Goal: Task Accomplishment & Management: Use online tool/utility

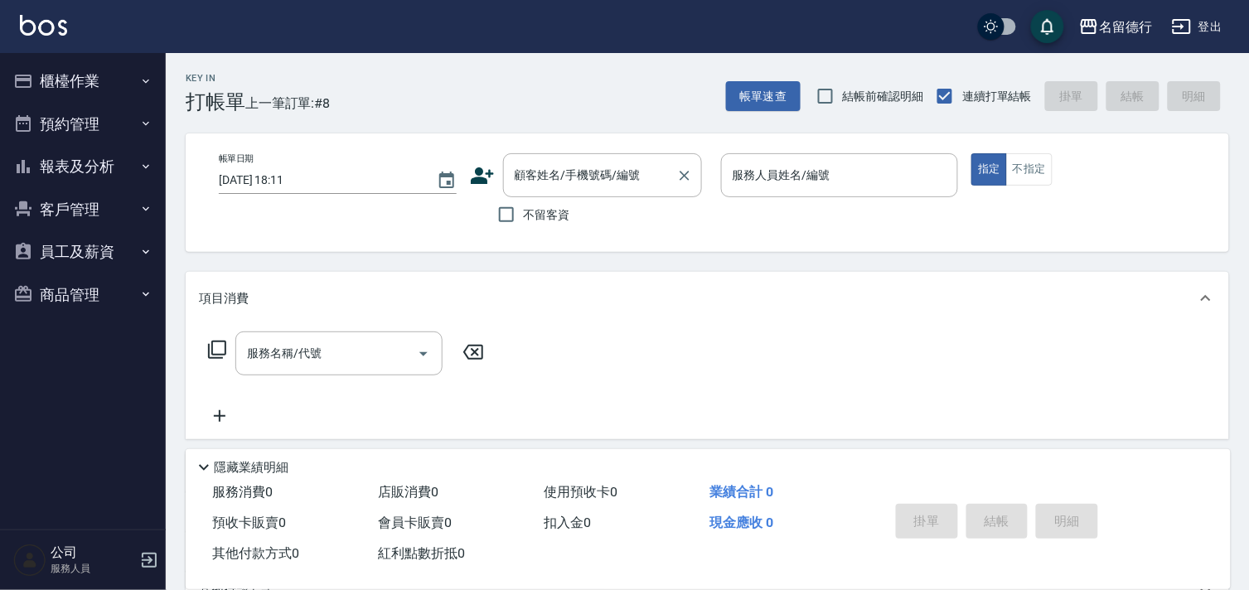
click at [547, 174] on div "顧客姓名/手機號碼/編號 顧客姓名/手機號碼/編號" at bounding box center [602, 175] width 199 height 44
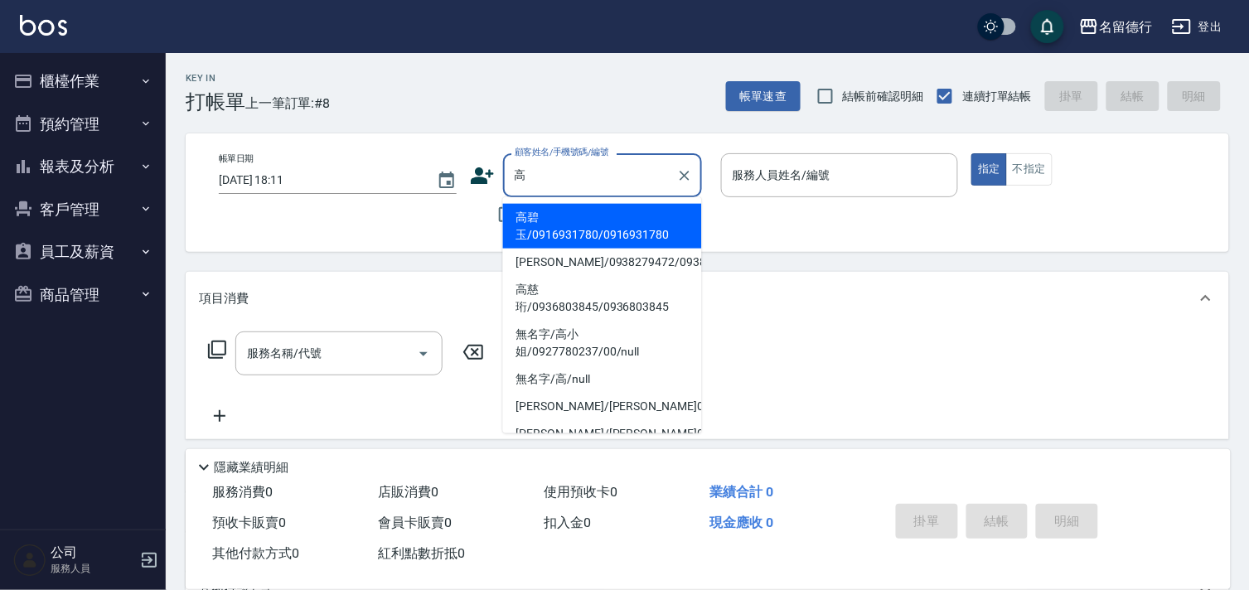
click at [626, 232] on li "高碧玉/0916931780/0916931780" at bounding box center [602, 226] width 199 height 45
type input "高碧玉/0916931780/0916931780"
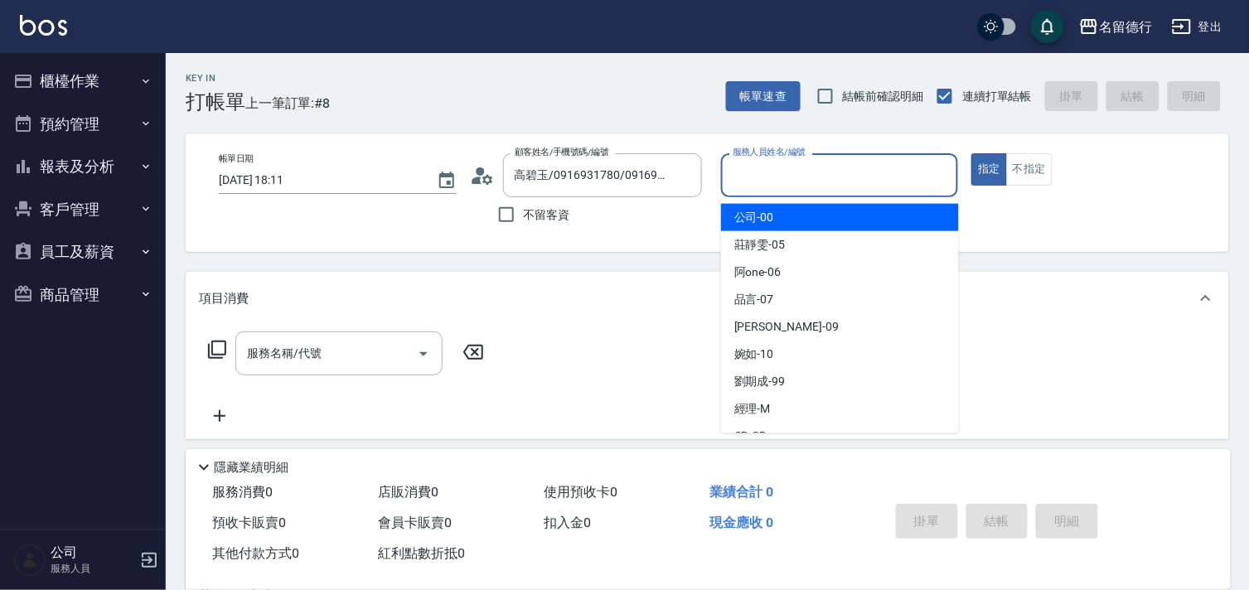
click at [750, 175] on input "服務人員姓名/編號" at bounding box center [839, 175] width 223 height 29
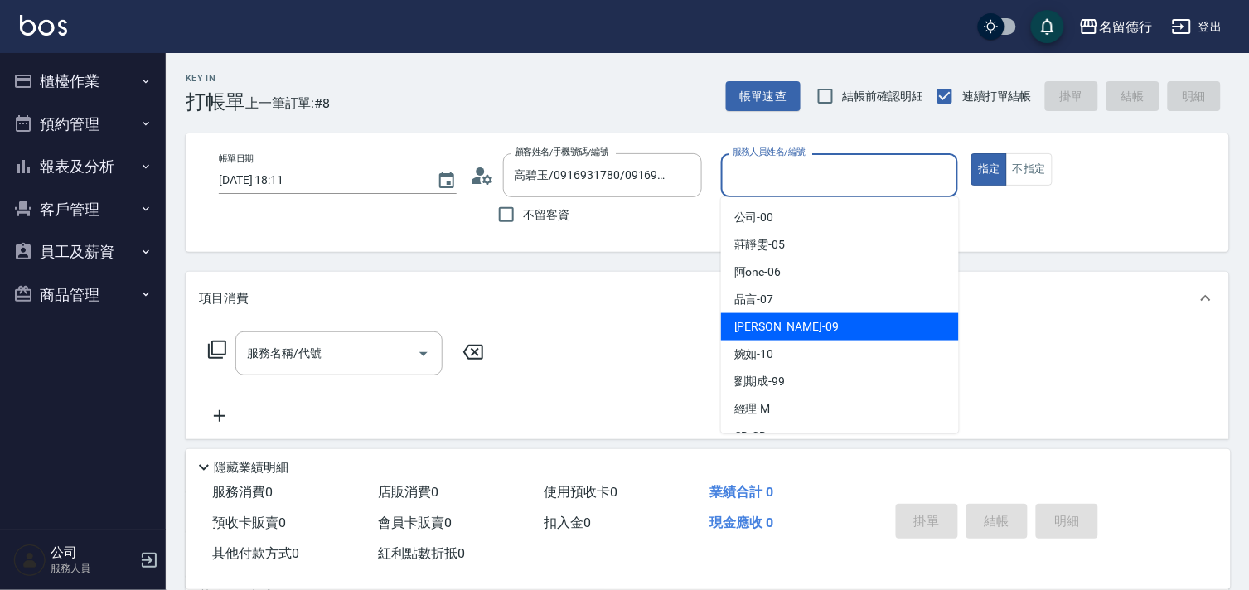
click at [758, 318] on span "[PERSON_NAME] -09" at bounding box center [786, 326] width 104 height 17
type input "[PERSON_NAME]-09"
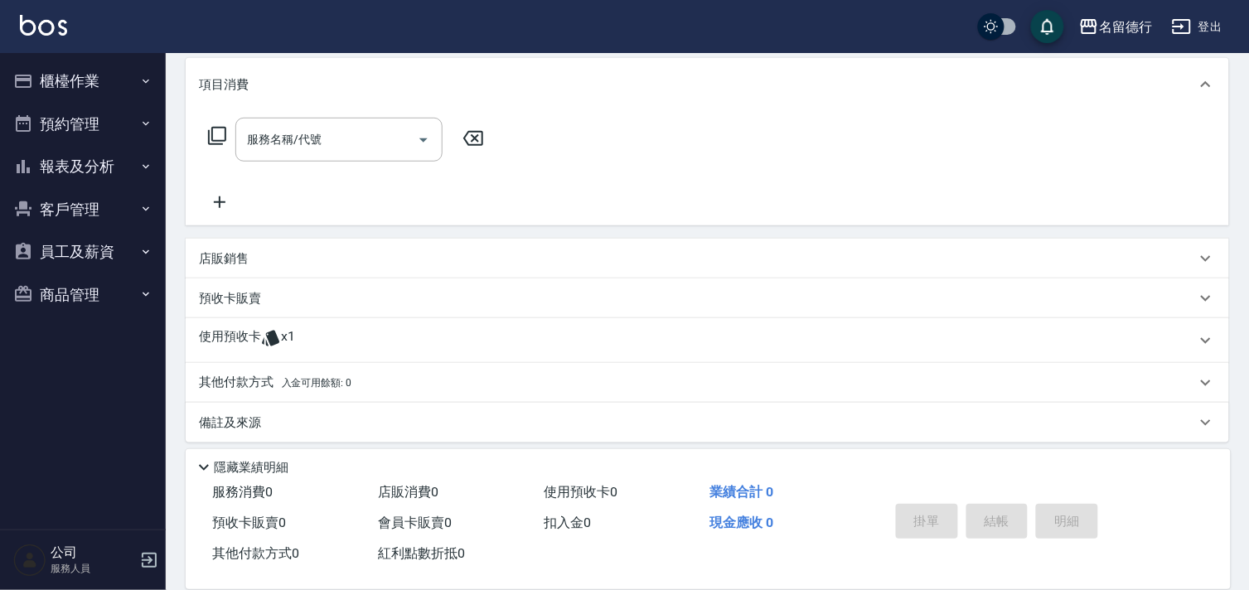
scroll to position [222, 0]
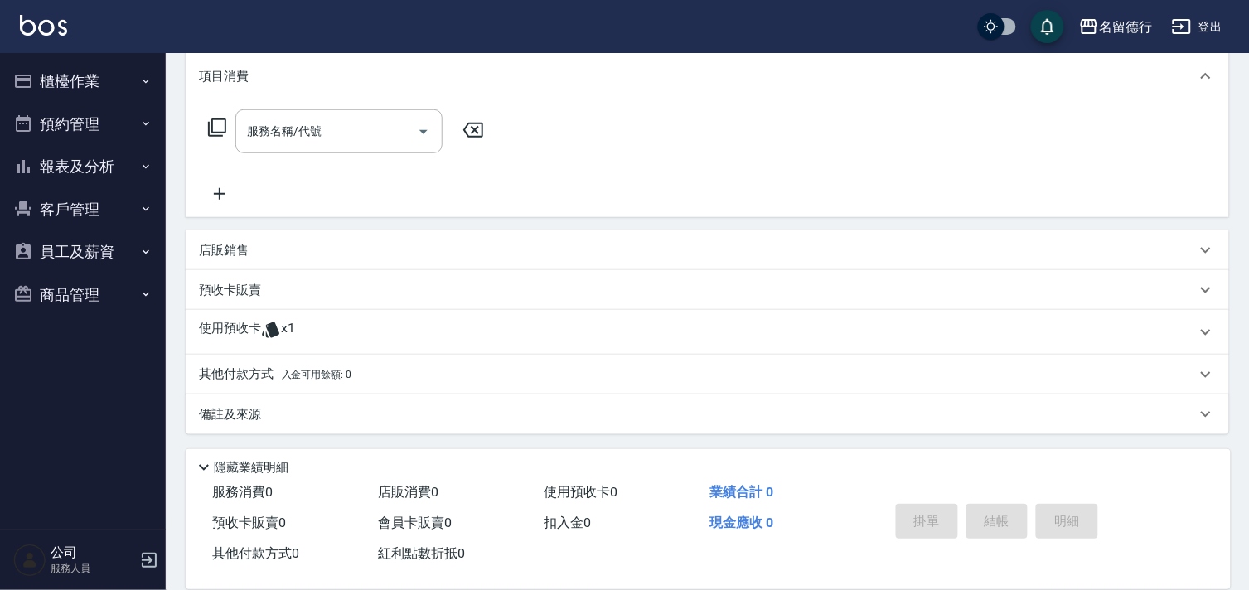
click at [229, 328] on p "使用預收卡" at bounding box center [230, 332] width 62 height 25
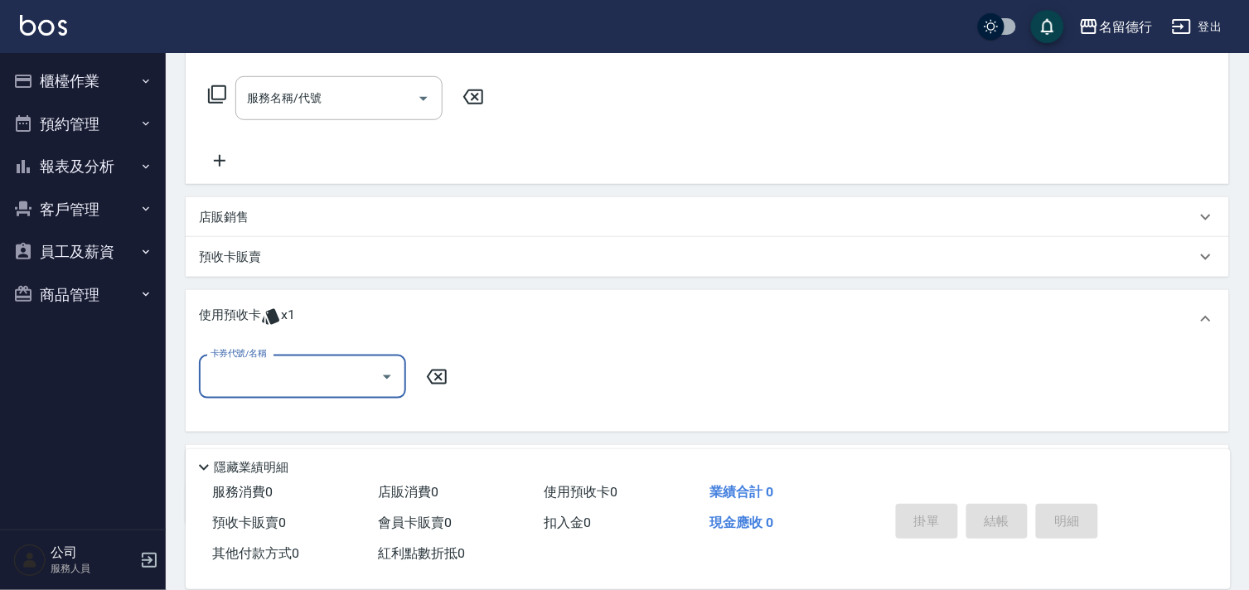
scroll to position [0, 0]
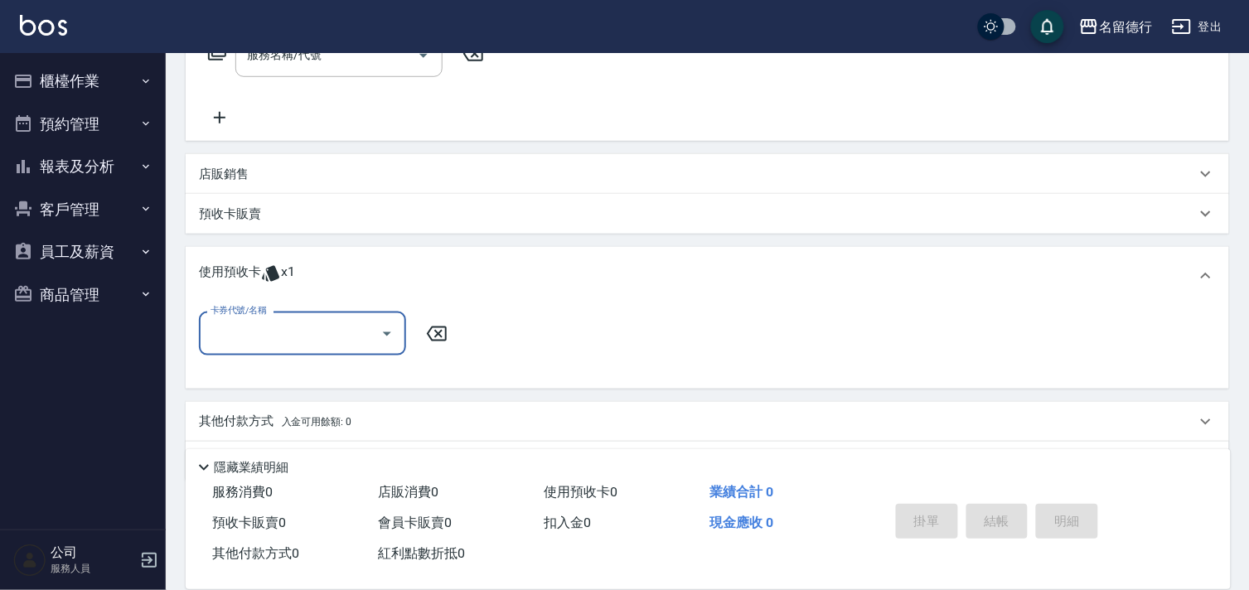
click at [257, 316] on div "卡券代號/名稱 卡券代號/名稱" at bounding box center [302, 334] width 207 height 44
click at [278, 341] on input "卡券代號/名稱" at bounding box center [289, 333] width 167 height 29
drag, startPoint x: 324, startPoint y: 376, endPoint x: 353, endPoint y: 371, distance: 29.4
click at [326, 376] on div "洗髮券售 剩餘1張" at bounding box center [302, 375] width 207 height 27
type input "洗髮券售"
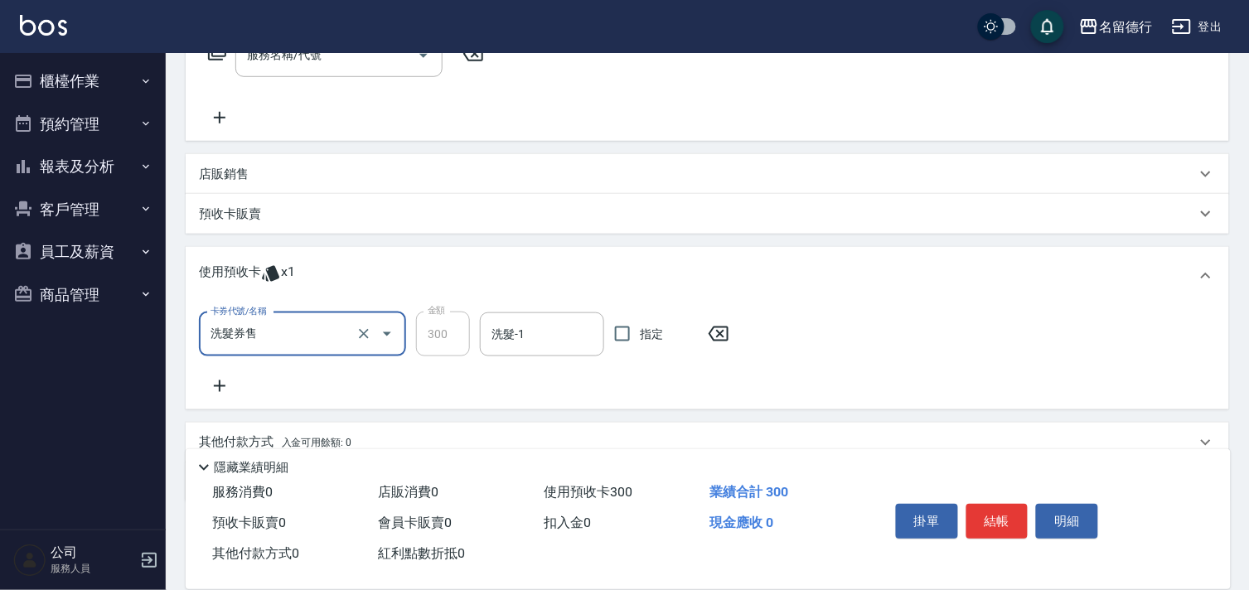
click at [517, 338] on input "洗髮-1" at bounding box center [541, 334] width 109 height 29
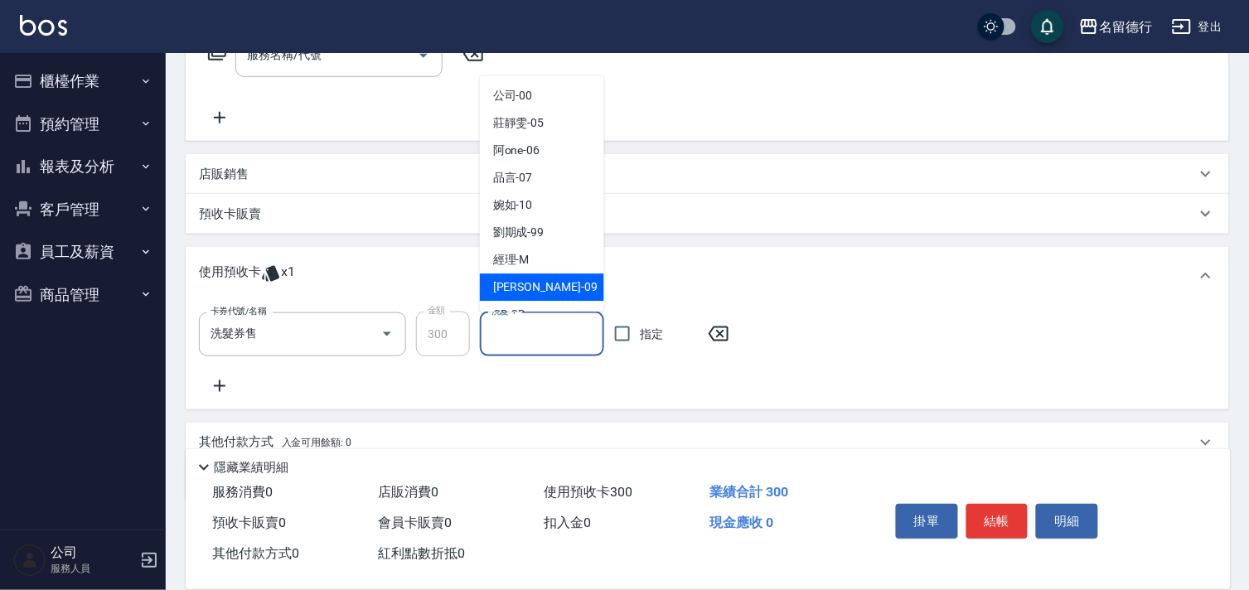
click at [506, 290] on span "[PERSON_NAME] -09" at bounding box center [545, 287] width 104 height 17
type input "[PERSON_NAME]-09"
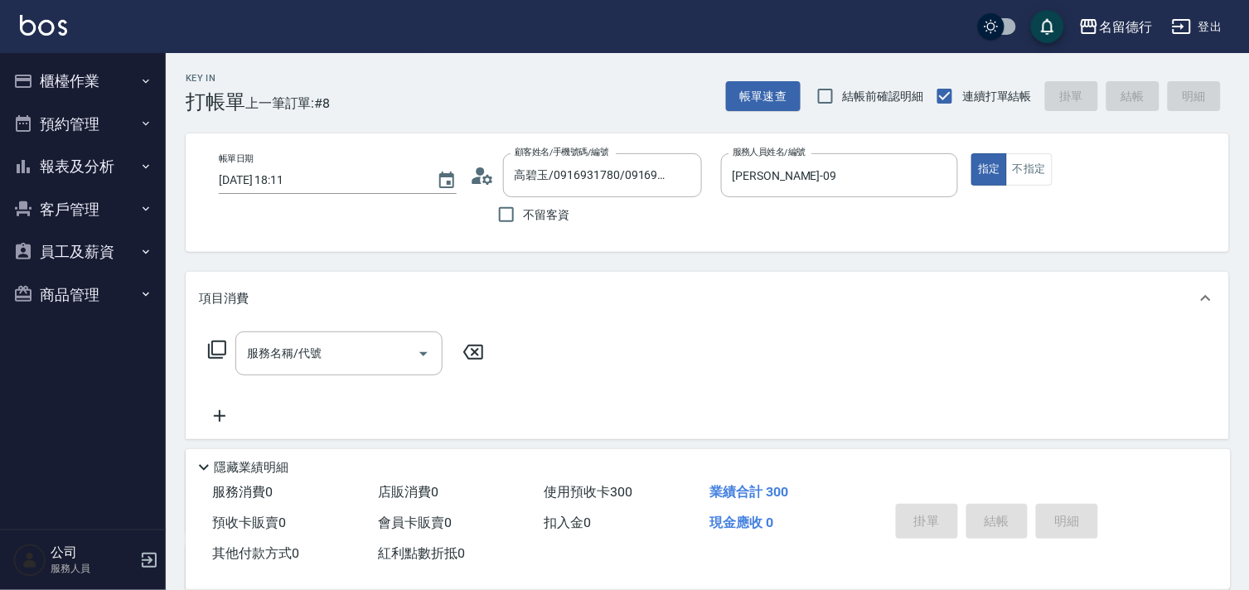
type input "[DATE] 19:29"
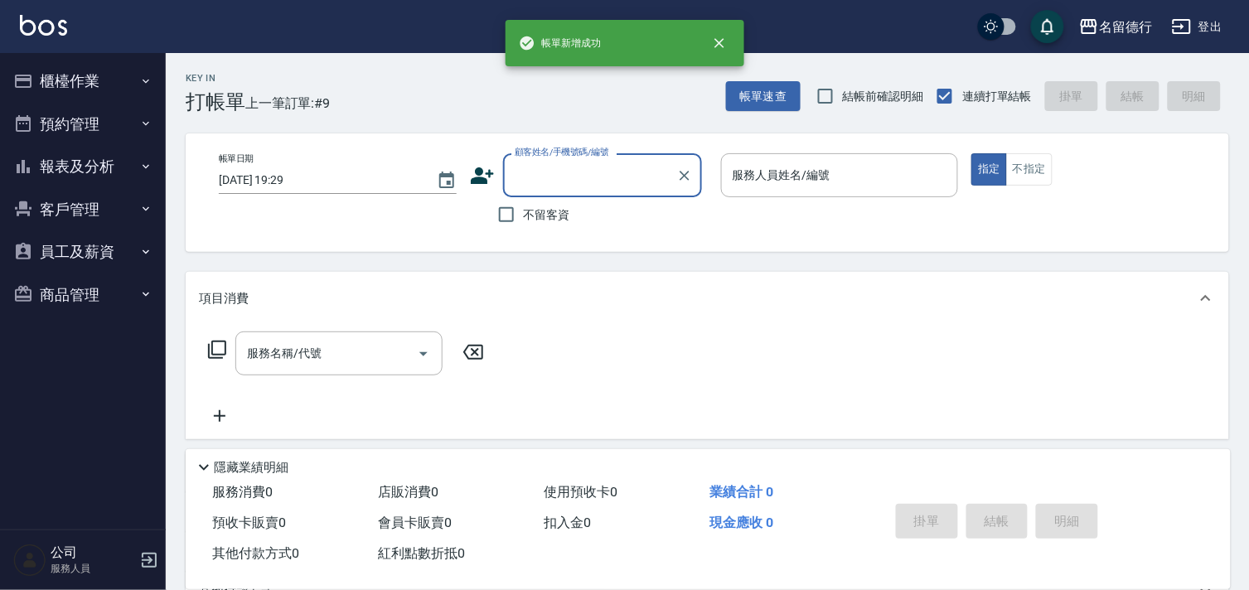
click at [537, 167] on input "顧客姓名/手機號碼/編號" at bounding box center [589, 175] width 159 height 29
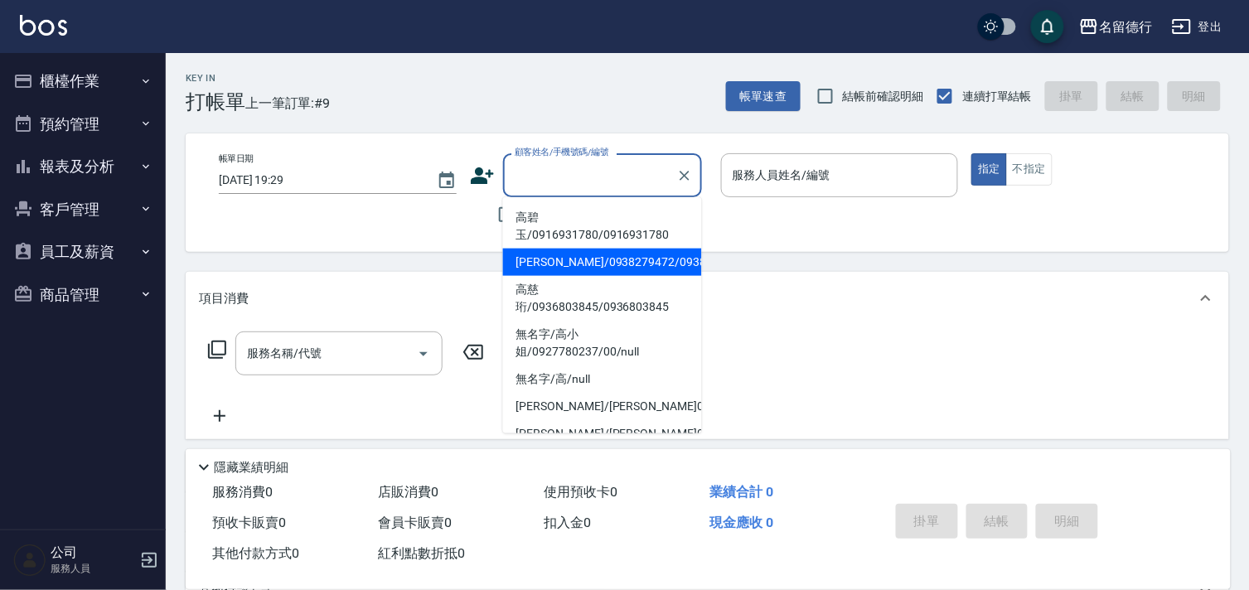
click at [536, 267] on li "[PERSON_NAME]/0938279472/0938279472" at bounding box center [602, 262] width 199 height 27
type input "[PERSON_NAME]/0938279472/0938279472"
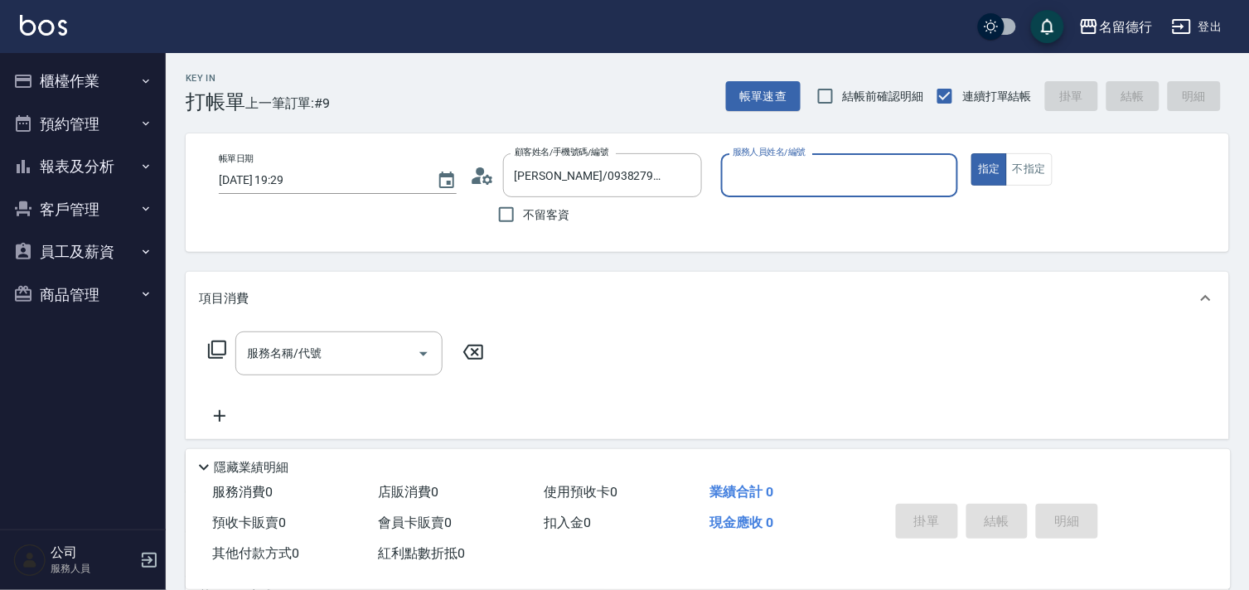
click at [756, 181] on input "服務人員姓名/編號" at bounding box center [839, 175] width 223 height 29
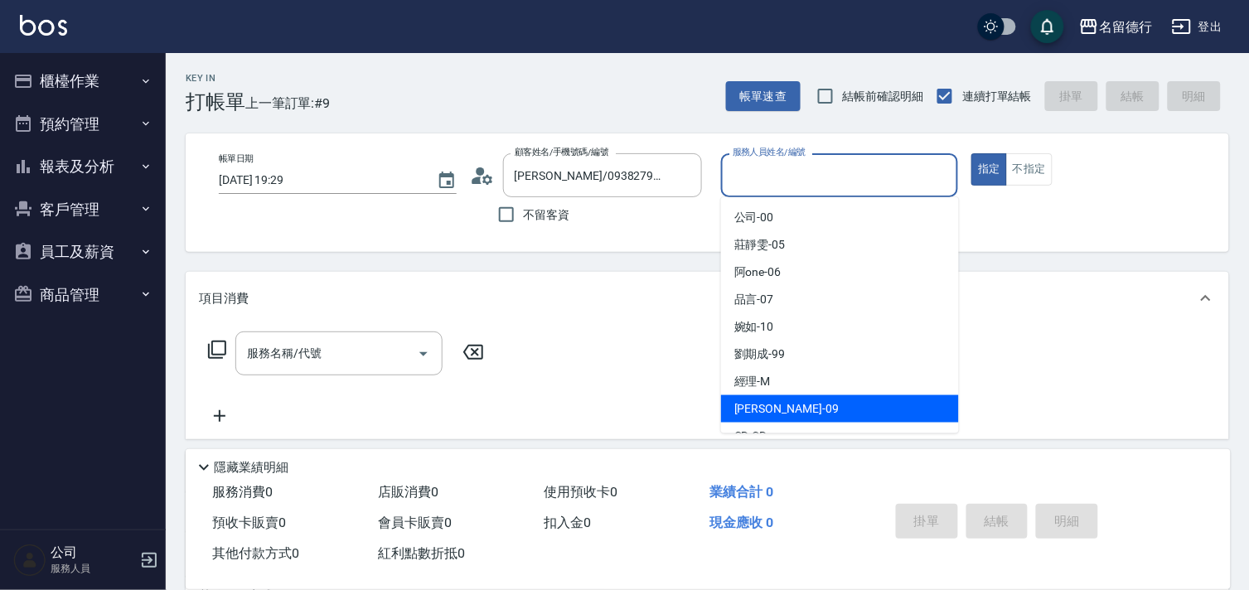
click at [739, 409] on span "[PERSON_NAME] -09" at bounding box center [786, 408] width 104 height 17
type input "[PERSON_NAME]-09"
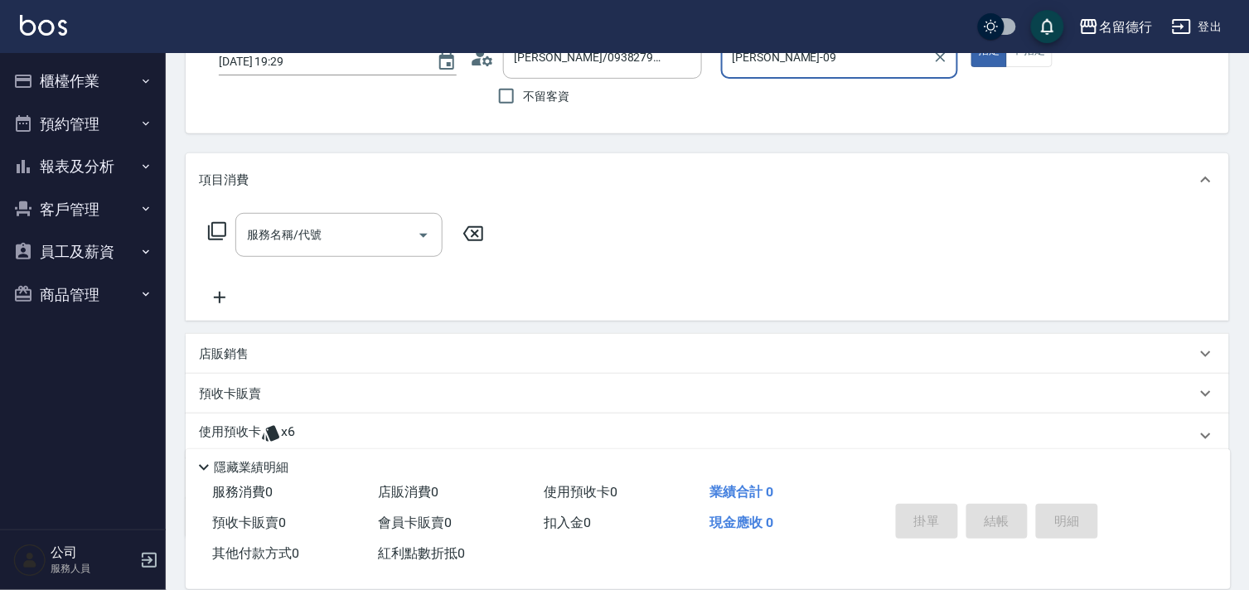
scroll to position [222, 0]
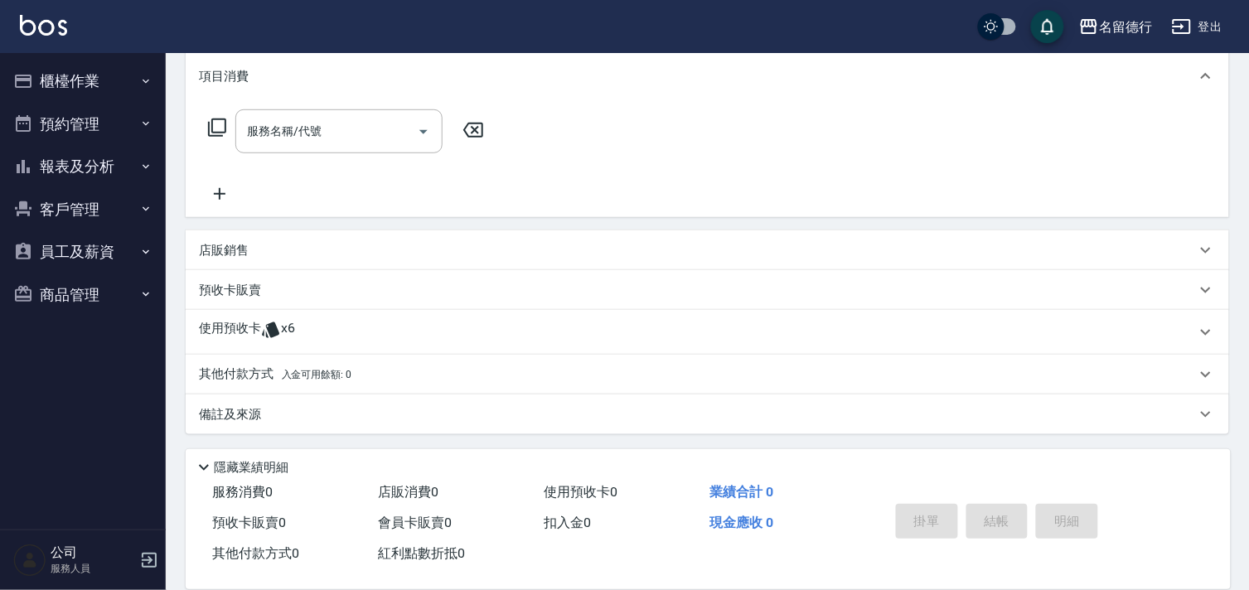
click at [243, 325] on p "使用預收卡" at bounding box center [230, 332] width 62 height 25
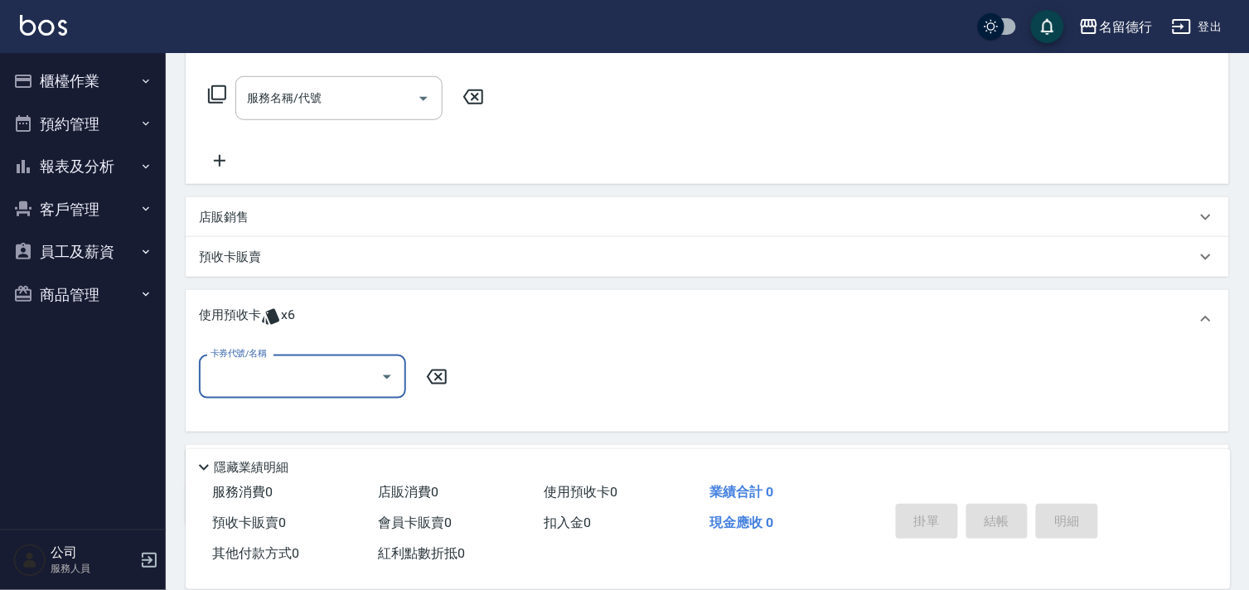
scroll to position [0, 0]
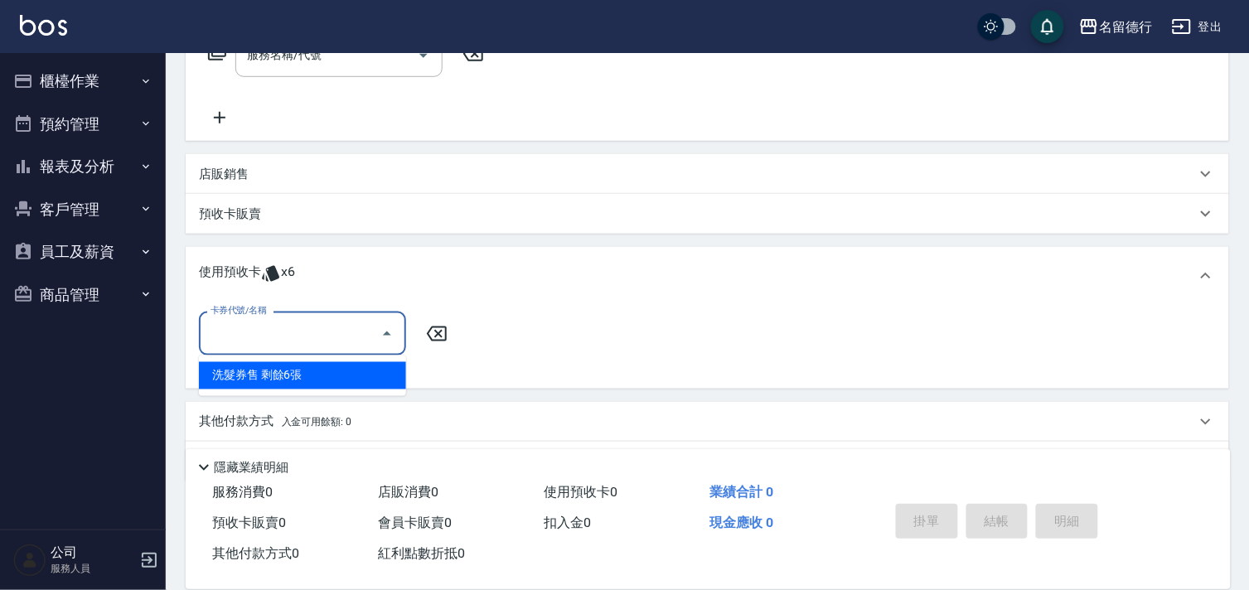
drag, startPoint x: 265, startPoint y: 328, endPoint x: 283, endPoint y: 330, distance: 17.5
click at [266, 329] on input "卡券代號/名稱" at bounding box center [289, 333] width 167 height 29
drag, startPoint x: 318, startPoint y: 377, endPoint x: 389, endPoint y: 371, distance: 71.5
click at [321, 377] on div "洗髮券售 剩餘6張" at bounding box center [302, 375] width 207 height 27
type input "洗髮券售"
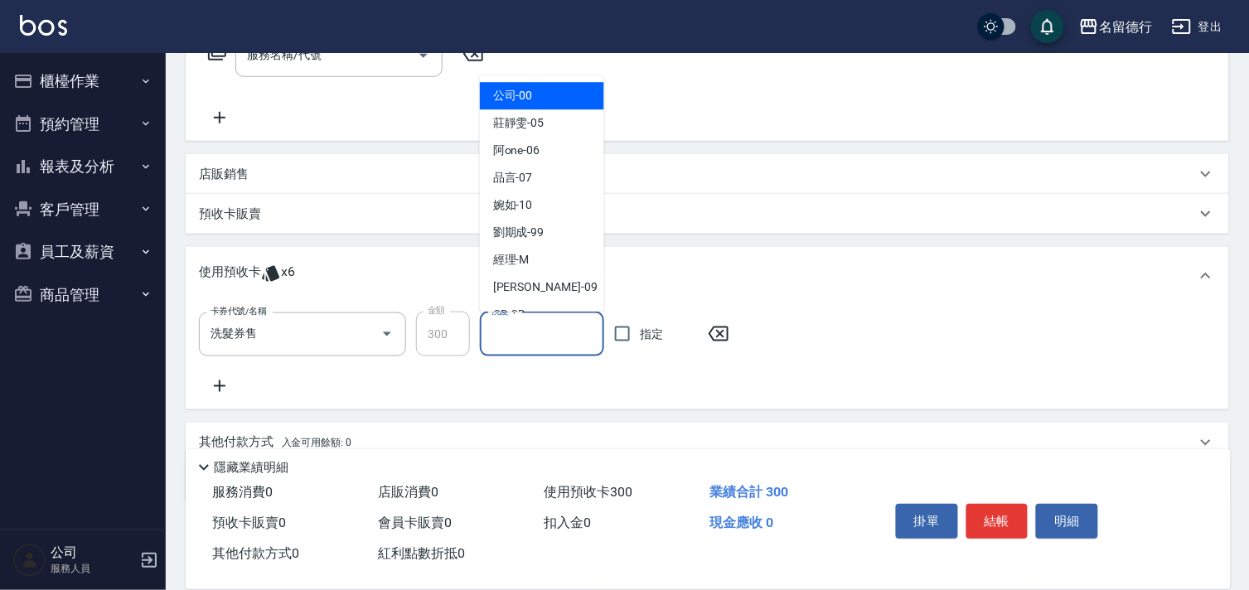
click at [514, 338] on input "洗髮-1" at bounding box center [541, 334] width 109 height 29
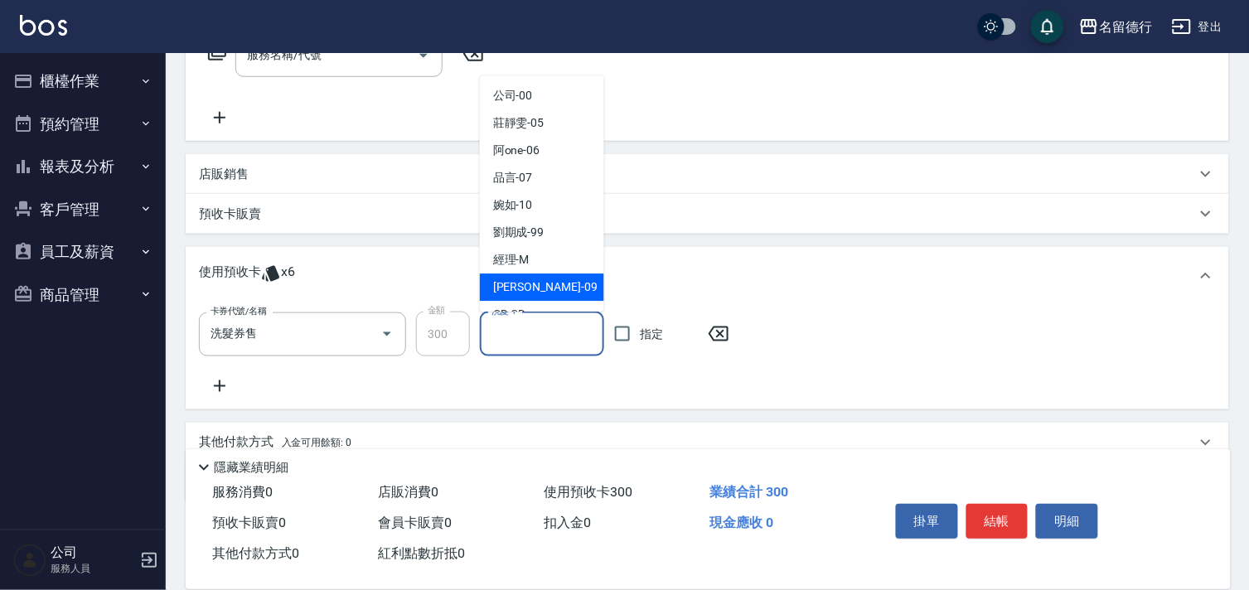
click at [524, 292] on span "[PERSON_NAME] -09" at bounding box center [545, 287] width 104 height 17
type input "[PERSON_NAME]-09"
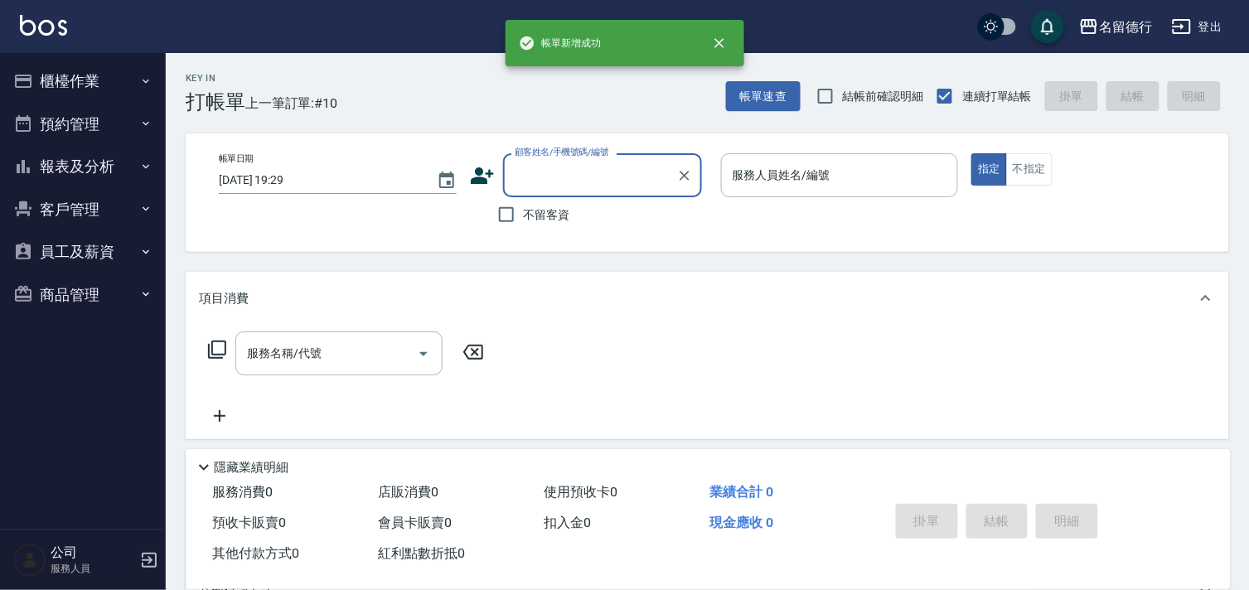
click at [543, 178] on input "顧客姓名/手機號碼/編號" at bounding box center [589, 175] width 159 height 29
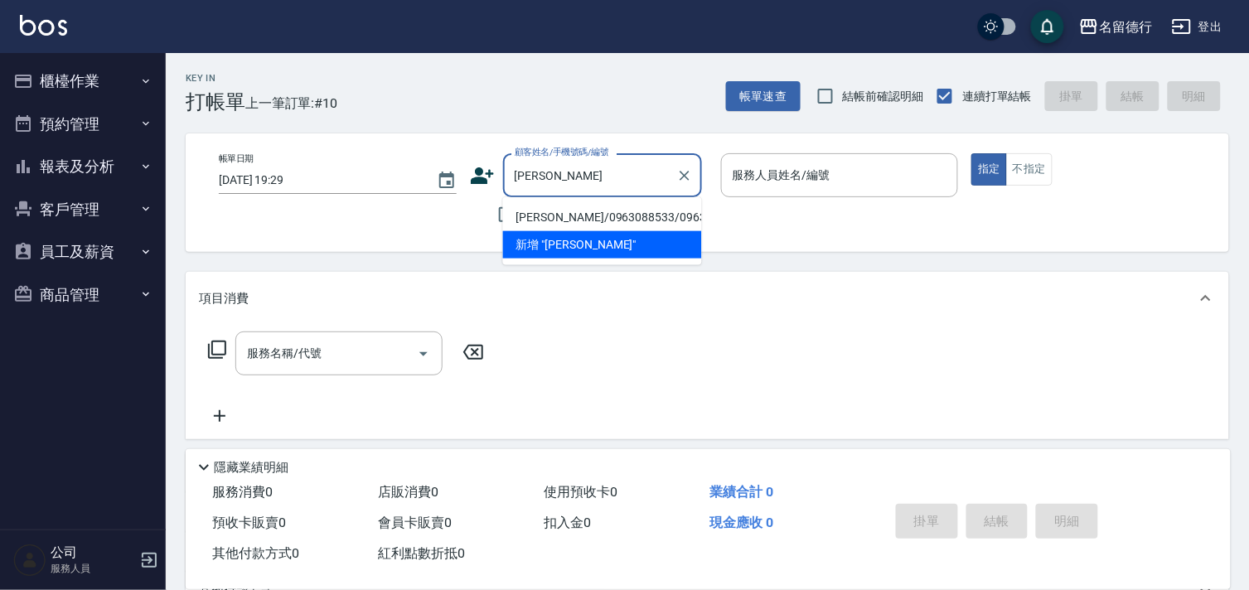
click at [555, 228] on li "[PERSON_NAME]/0963088533/0963088533" at bounding box center [602, 217] width 199 height 27
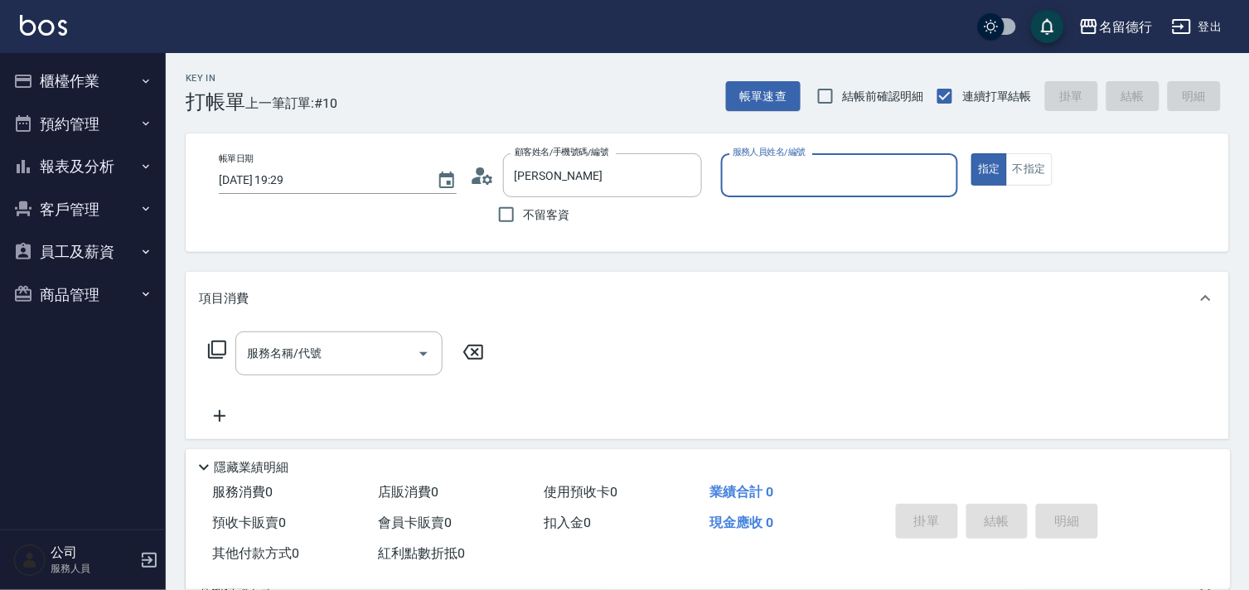
type input "[PERSON_NAME]/0963088533/0963088533"
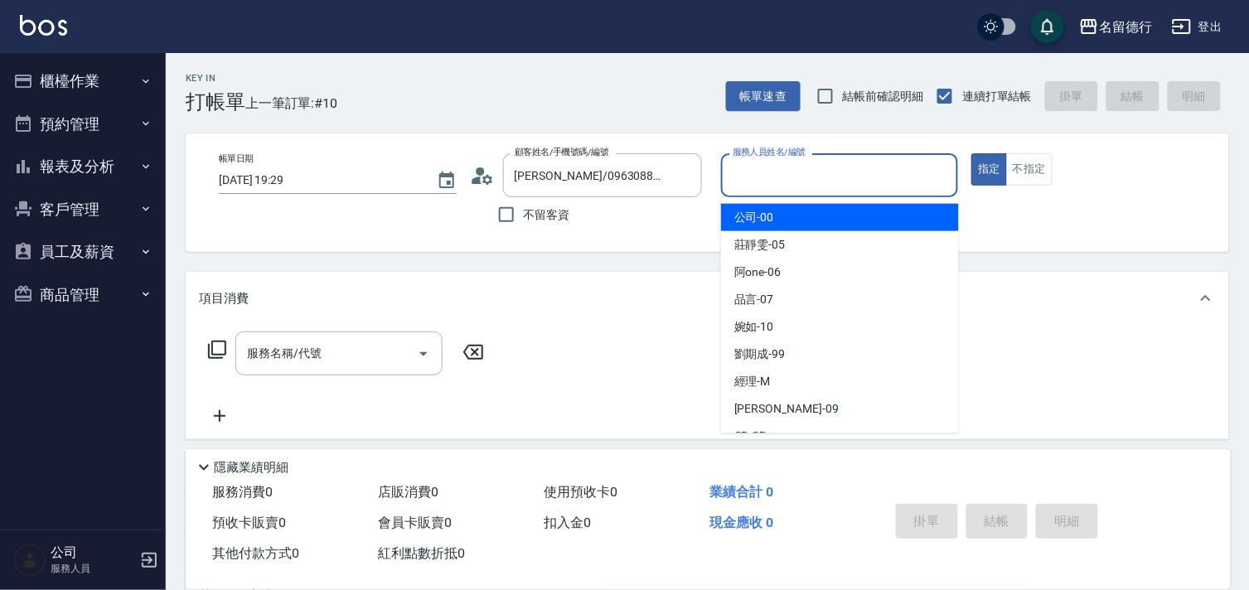
click at [775, 180] on input "服務人員姓名/編號" at bounding box center [839, 175] width 223 height 29
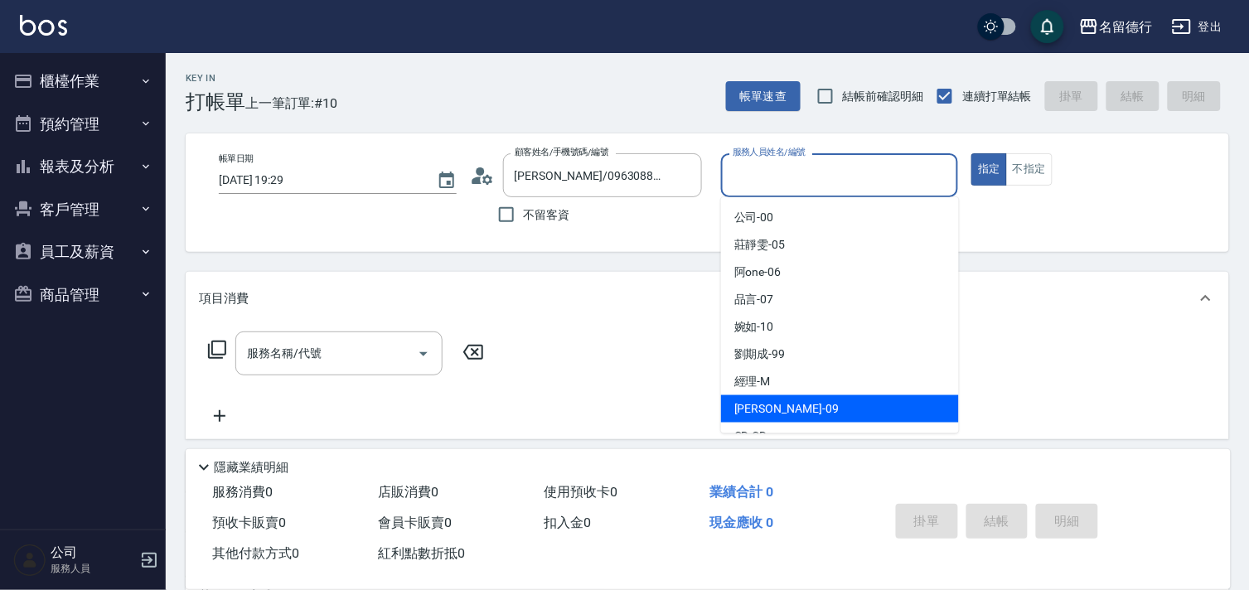
click at [751, 409] on span "[PERSON_NAME] -09" at bounding box center [786, 408] width 104 height 17
type input "[PERSON_NAME]-09"
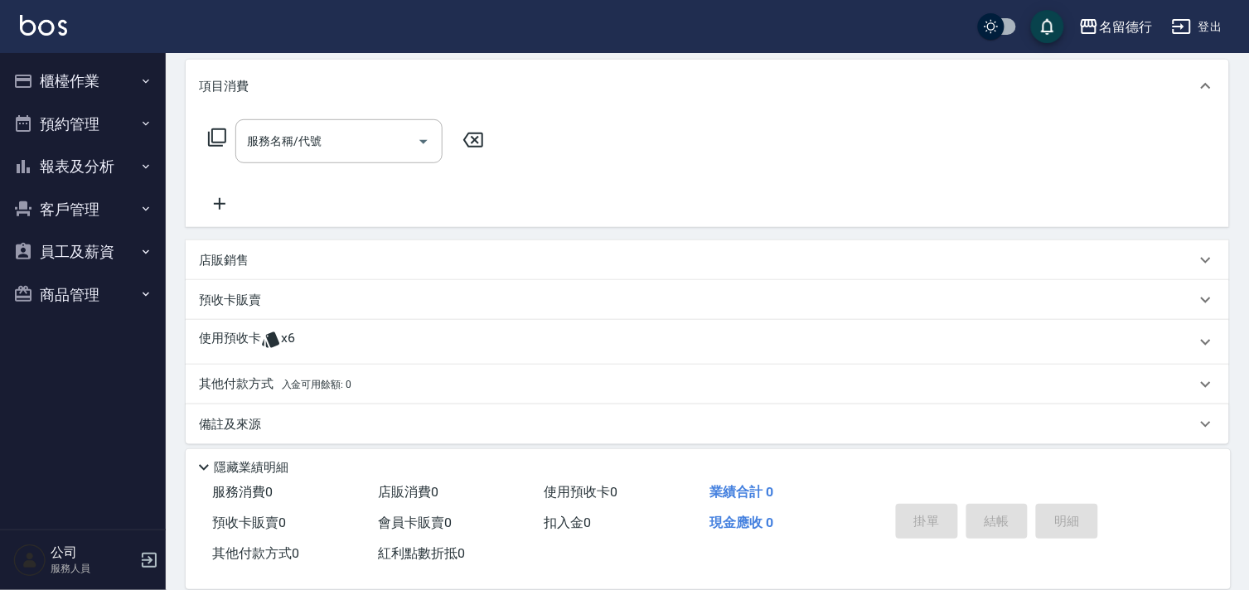
scroll to position [222, 0]
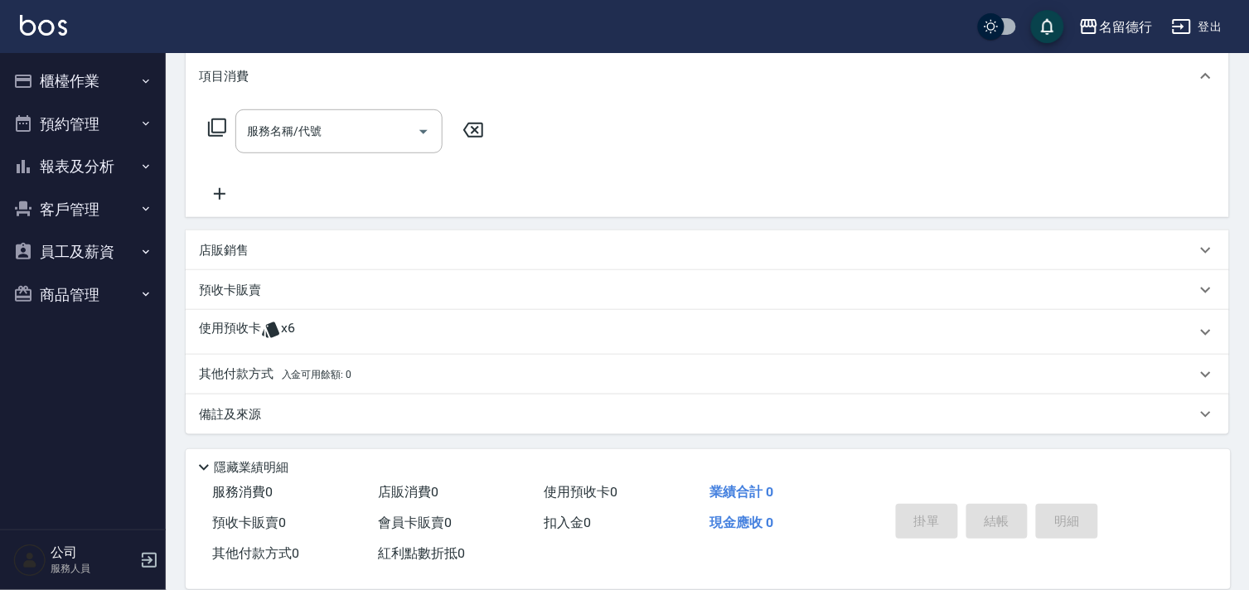
click at [244, 323] on p "使用預收卡" at bounding box center [230, 332] width 62 height 25
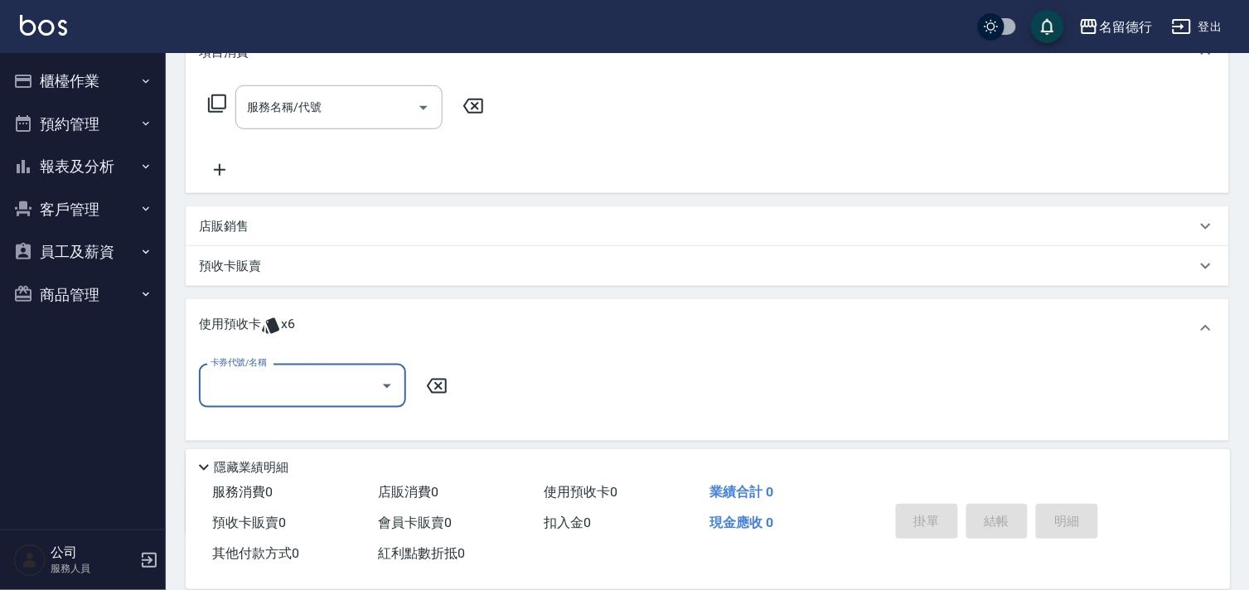
scroll to position [0, 0]
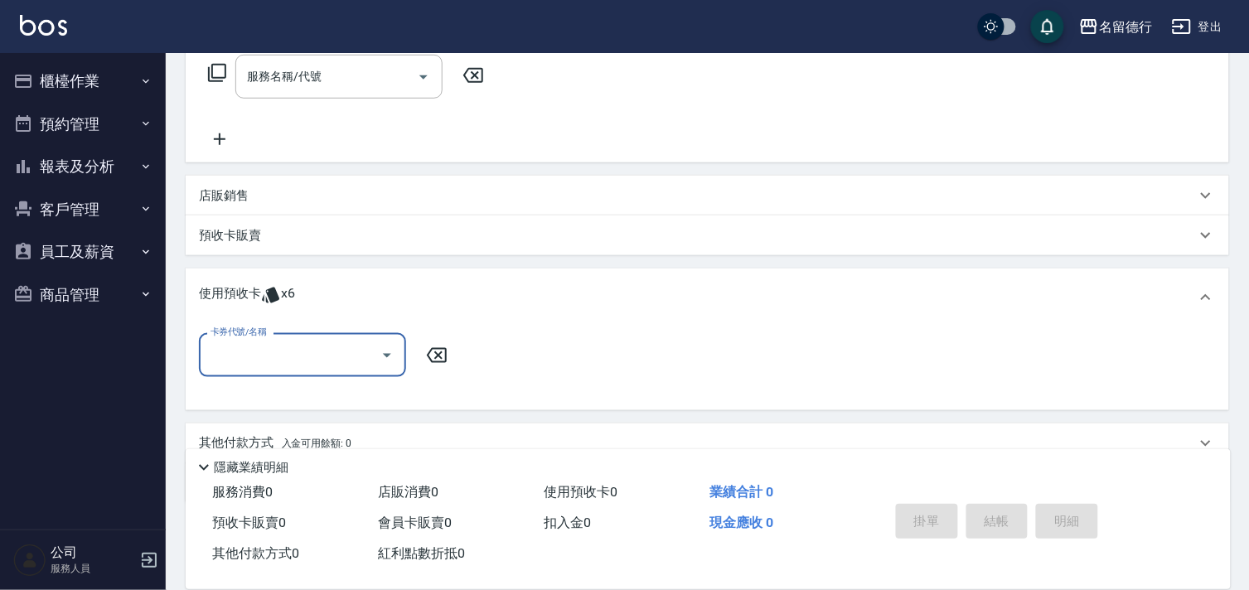
click at [287, 345] on input "卡券代號/名稱" at bounding box center [289, 355] width 167 height 29
click at [325, 402] on div "113剪髮卡10次預收 剩餘6張" at bounding box center [302, 397] width 207 height 27
type input "113剪髮卡10次預收"
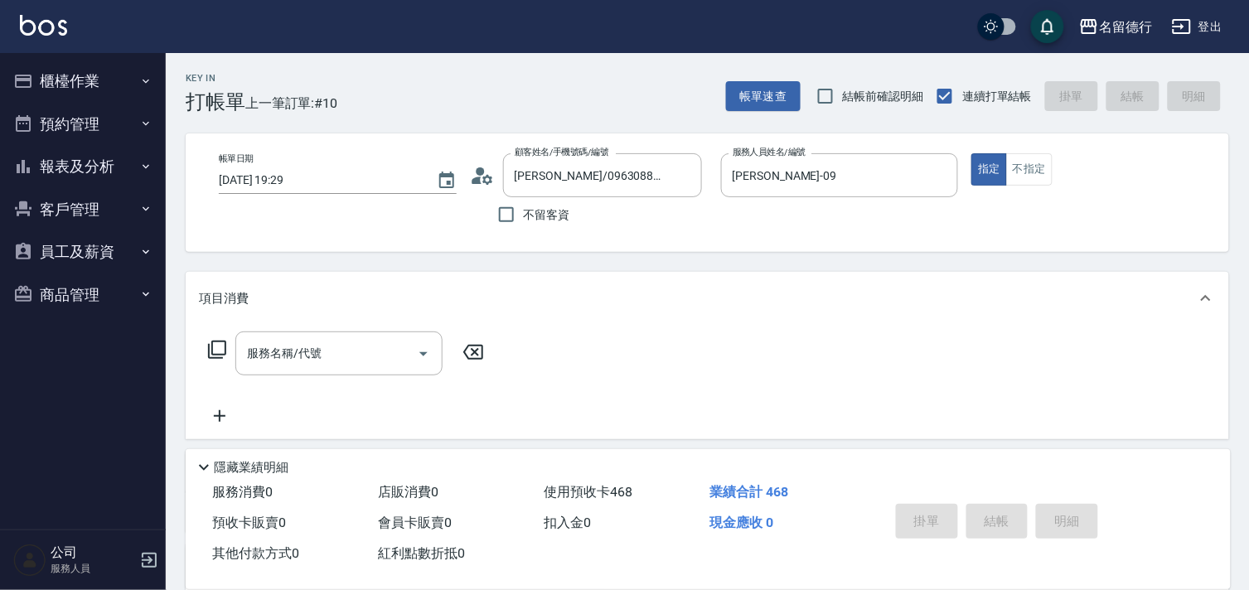
type input "[DATE] 19:30"
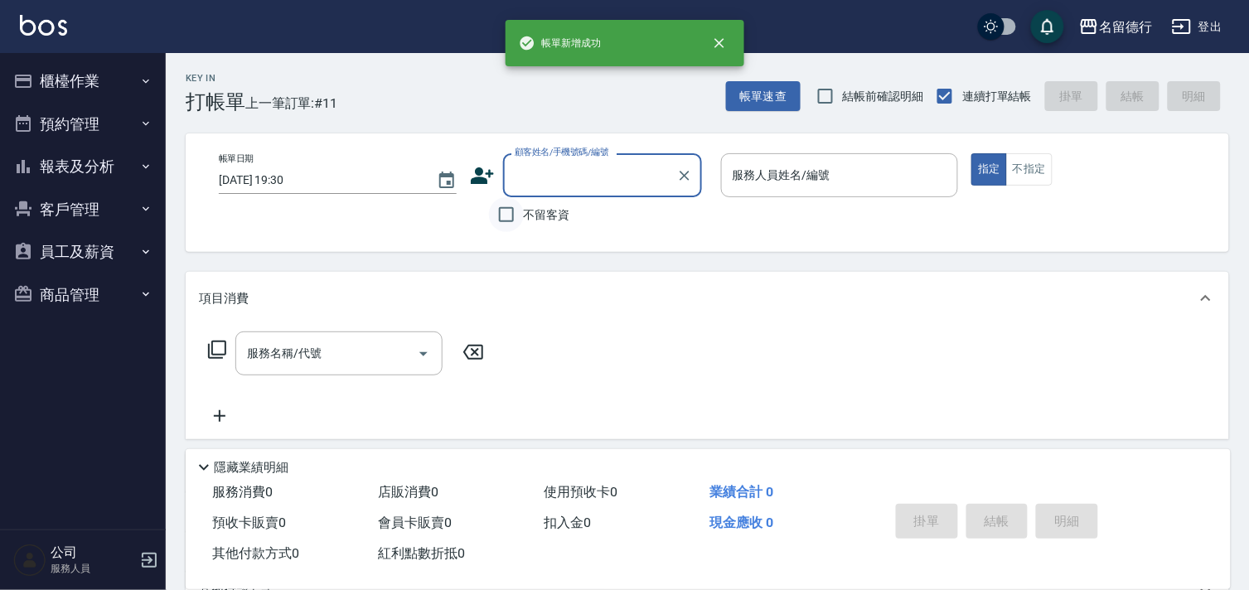
click at [502, 215] on input "不留客資" at bounding box center [506, 214] width 35 height 35
checkbox input "true"
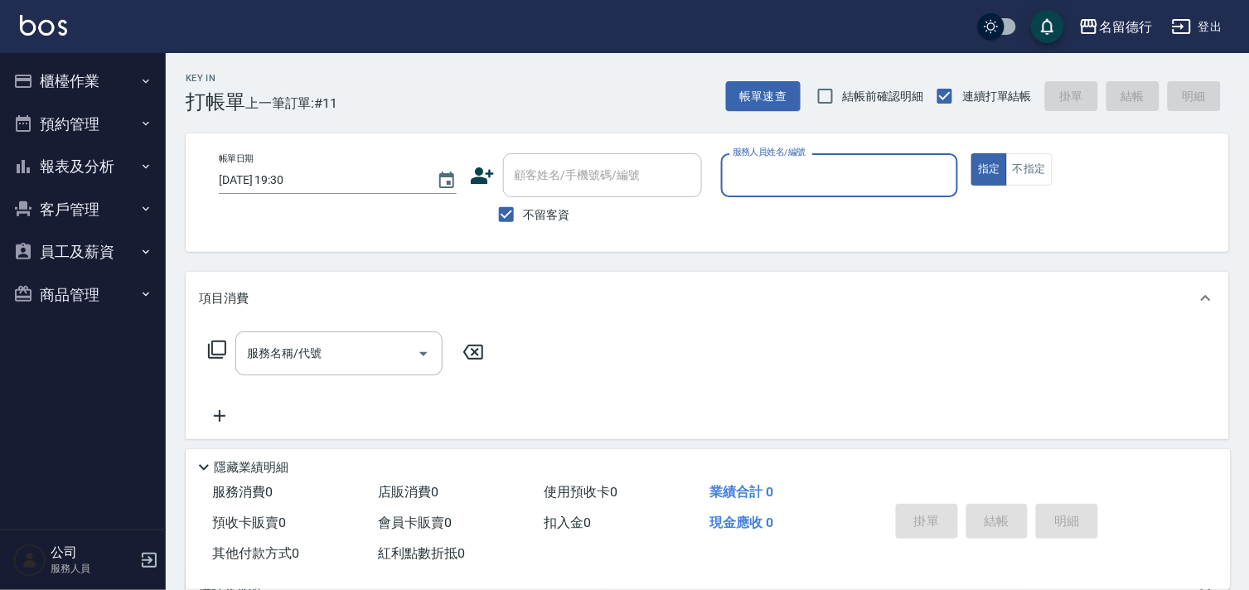
click at [722, 158] on div "服務人員姓名/編號" at bounding box center [840, 175] width 238 height 44
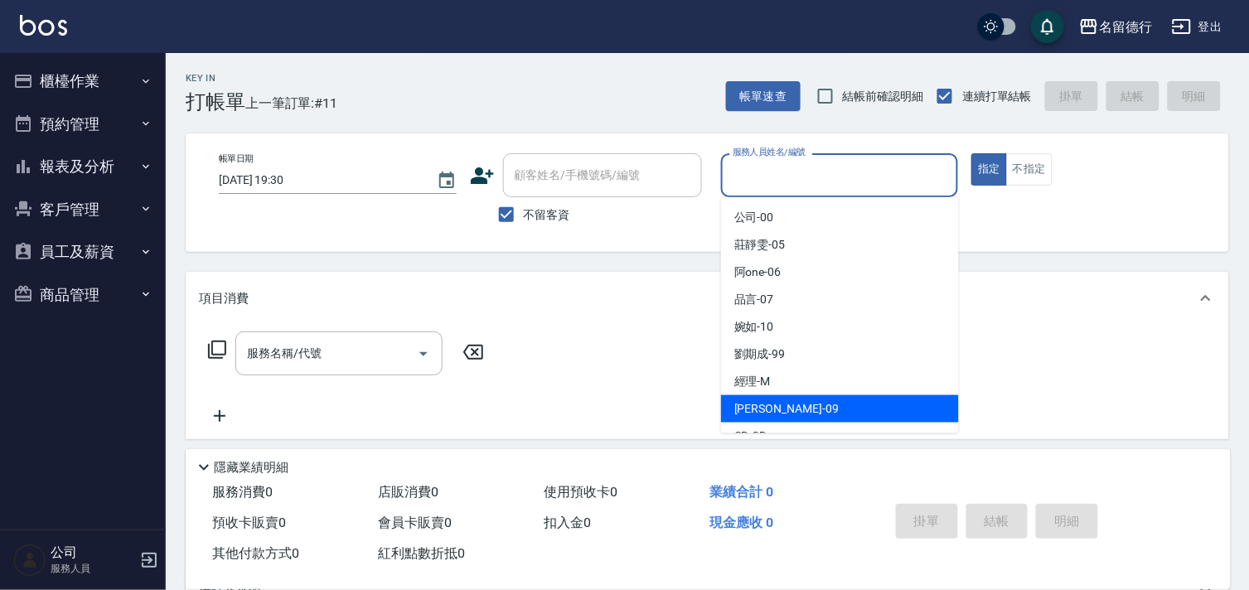
click at [757, 404] on span "[PERSON_NAME] -09" at bounding box center [786, 408] width 104 height 17
type input "[PERSON_NAME]-09"
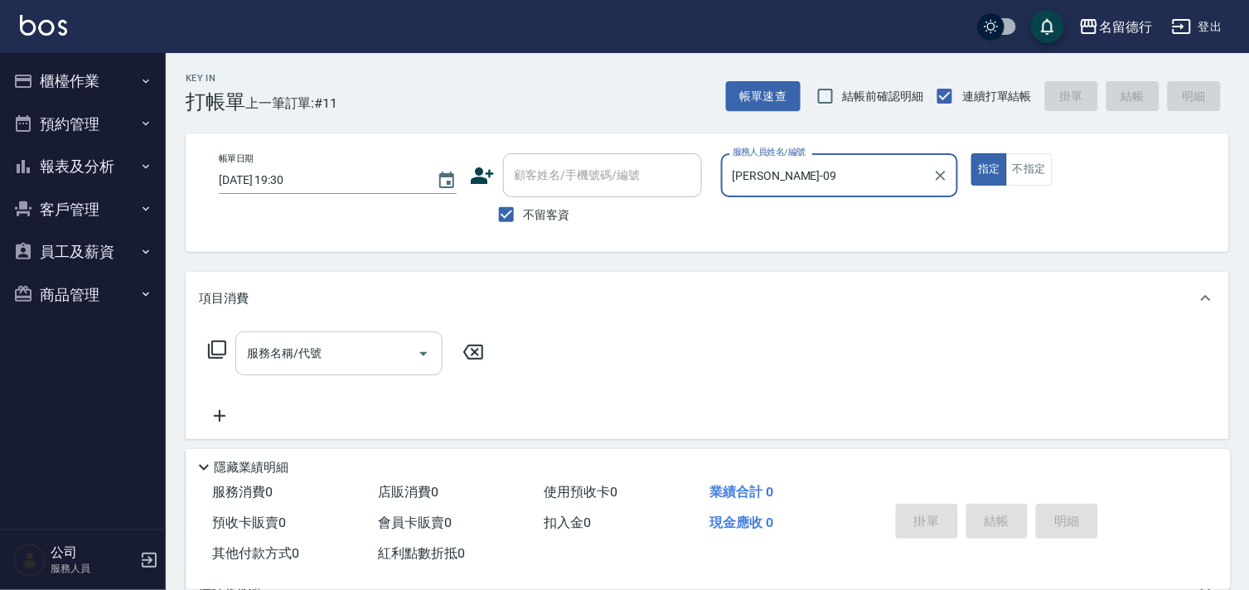
drag, startPoint x: 341, startPoint y: 358, endPoint x: 310, endPoint y: 354, distance: 31.8
click at [335, 354] on input "服務名稱/代號" at bounding box center [326, 353] width 167 height 29
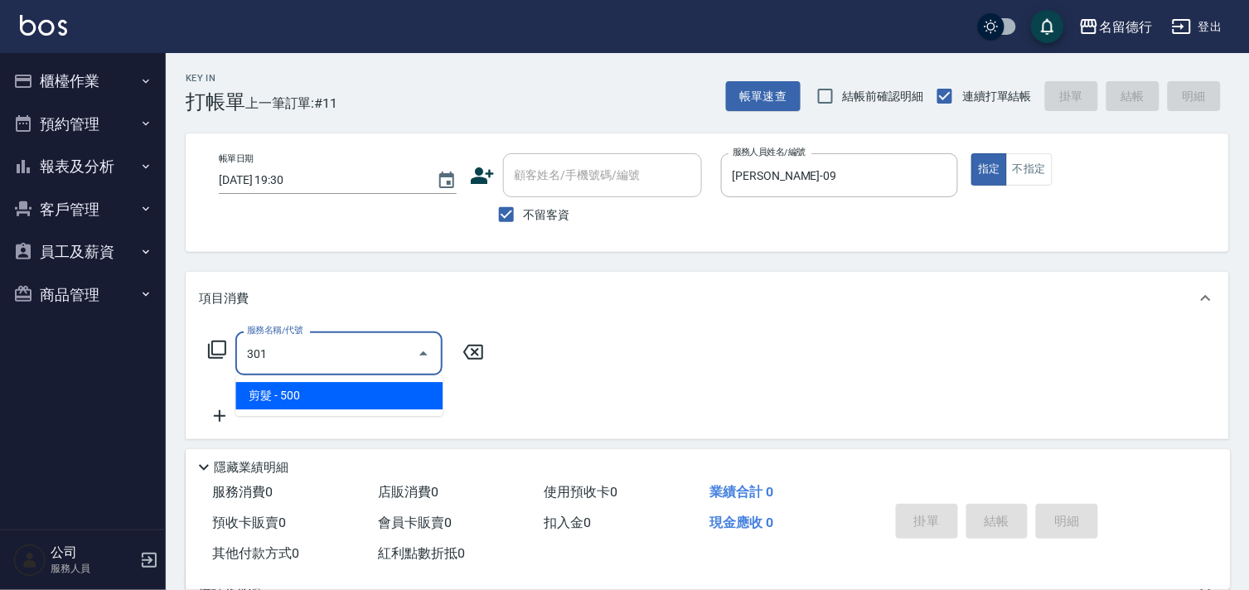
click at [330, 393] on span "剪髮 - 500" at bounding box center [338, 395] width 207 height 27
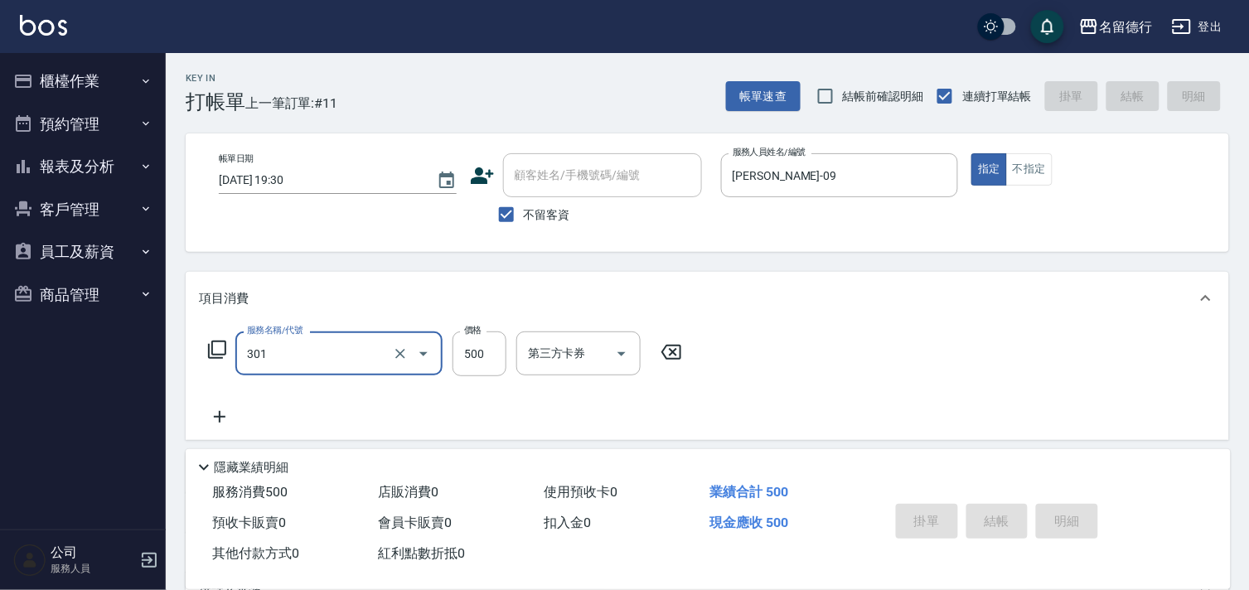
type input "301"
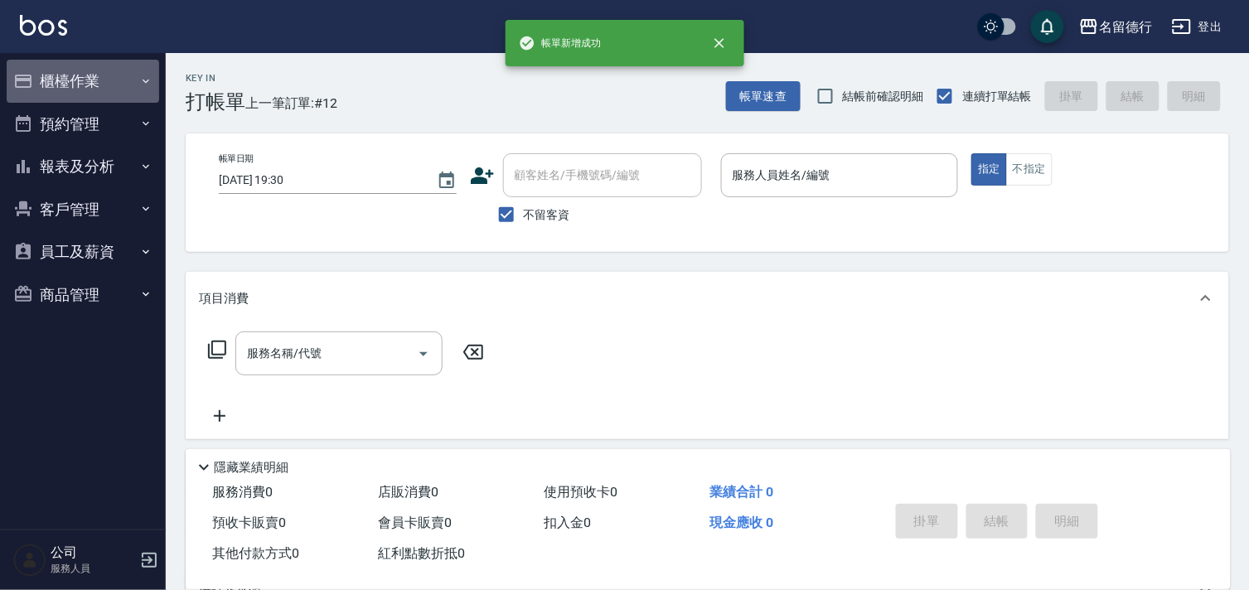
click at [56, 81] on button "櫃檯作業" at bounding box center [83, 81] width 152 height 43
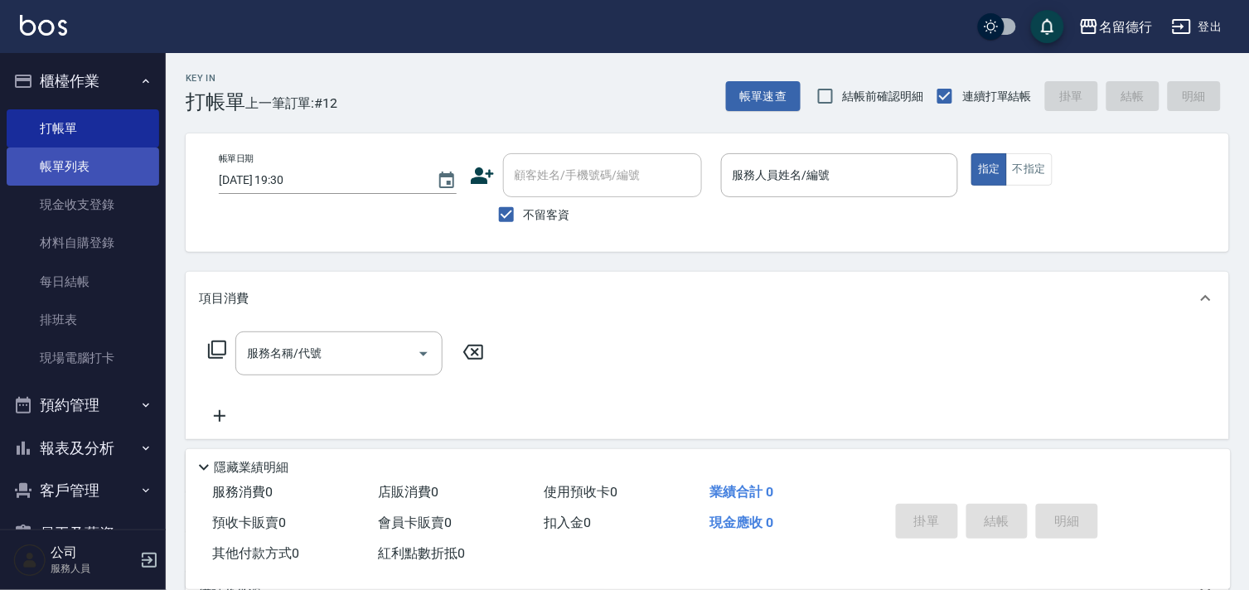
click at [79, 169] on link "帳單列表" at bounding box center [83, 166] width 152 height 38
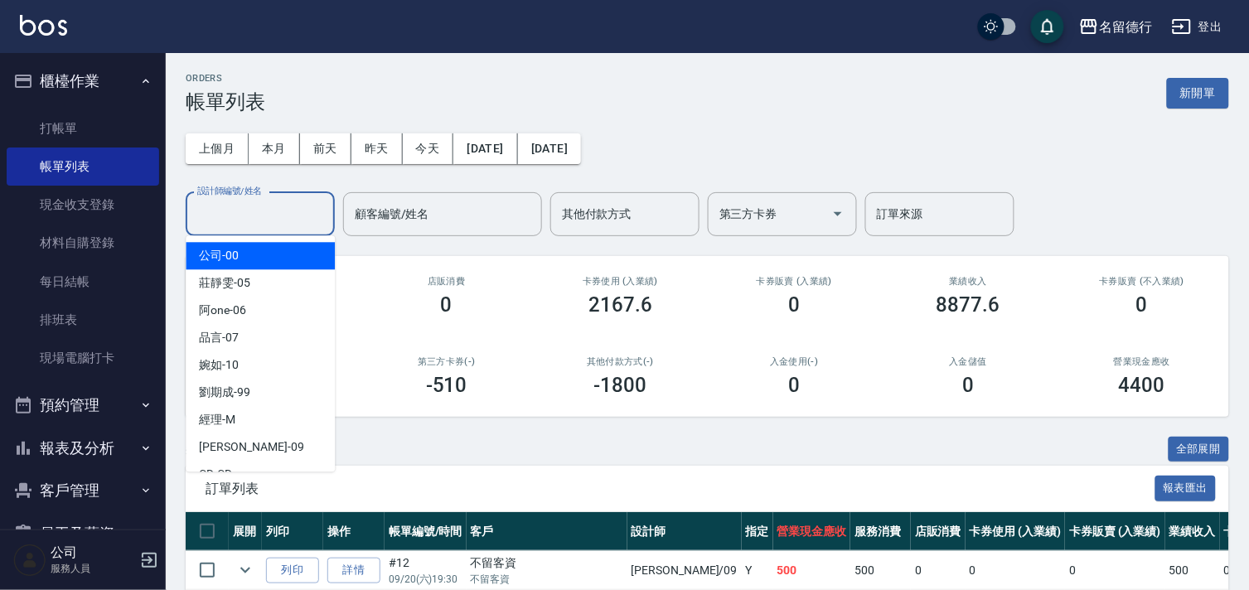
click at [229, 213] on input "設計師編號/姓名" at bounding box center [260, 214] width 134 height 29
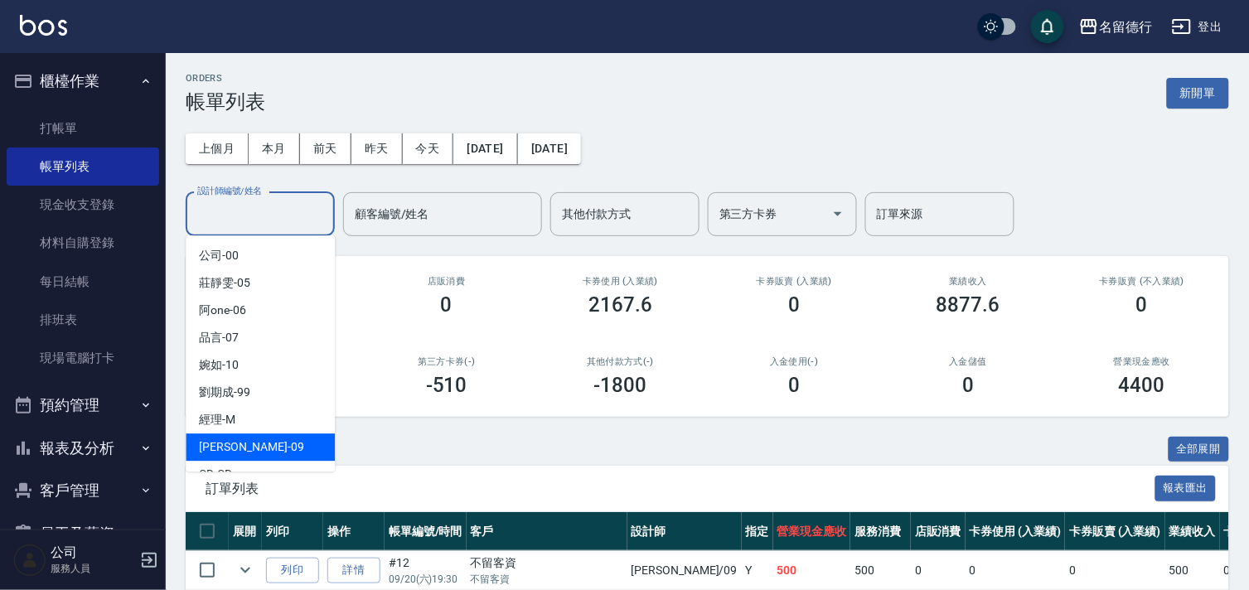
click at [262, 451] on div "[PERSON_NAME] -09" at bounding box center [260, 446] width 149 height 27
type input "[PERSON_NAME]-09"
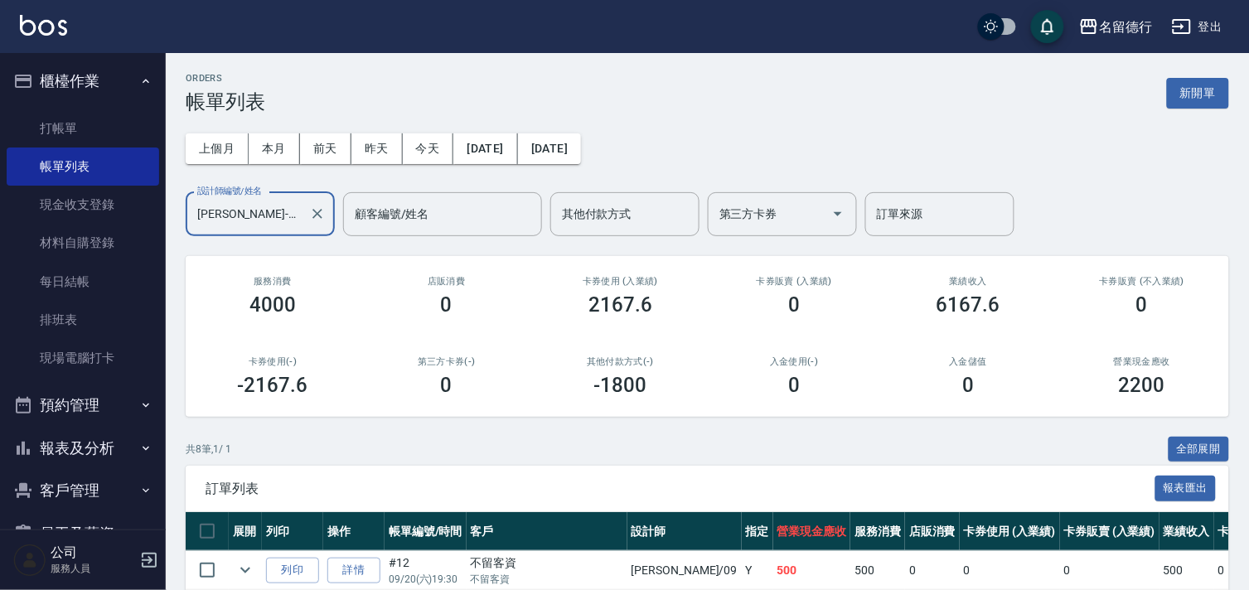
scroll to position [359, 0]
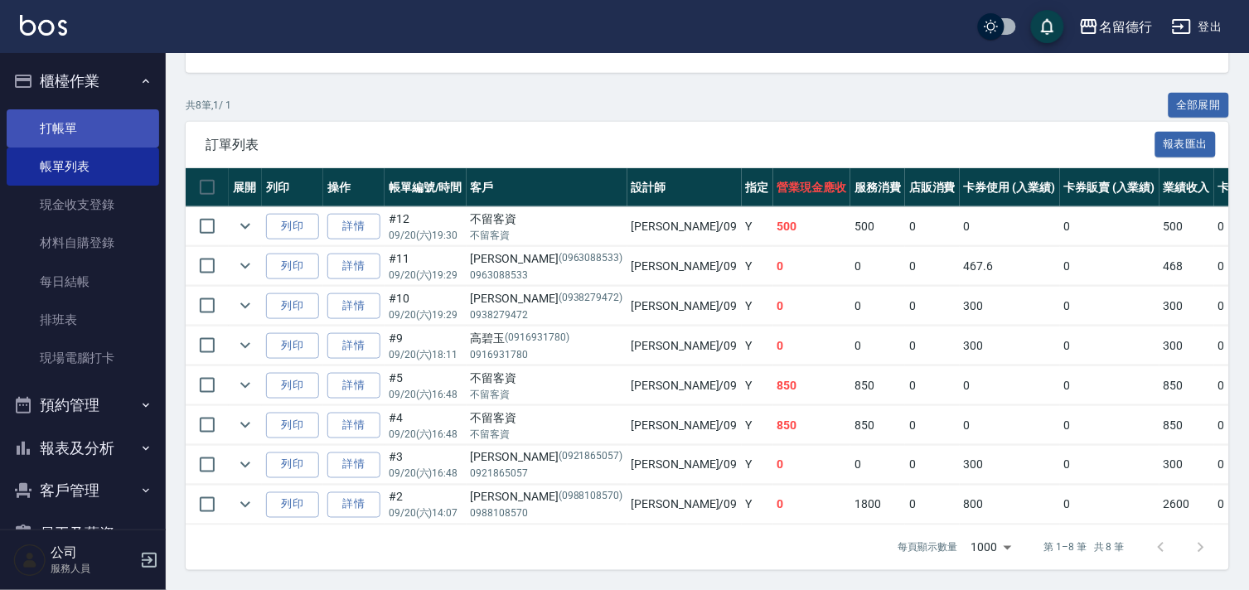
click at [60, 136] on link "打帳單" at bounding box center [83, 128] width 152 height 38
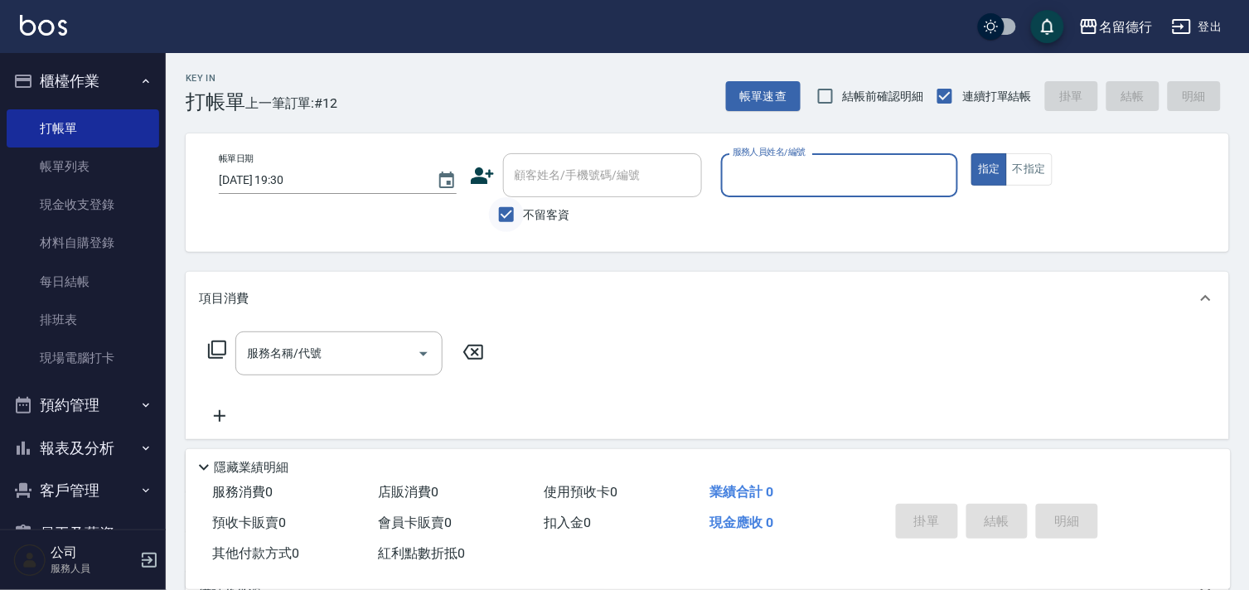
click at [504, 216] on input "不留客資" at bounding box center [506, 214] width 35 height 35
checkbox input "false"
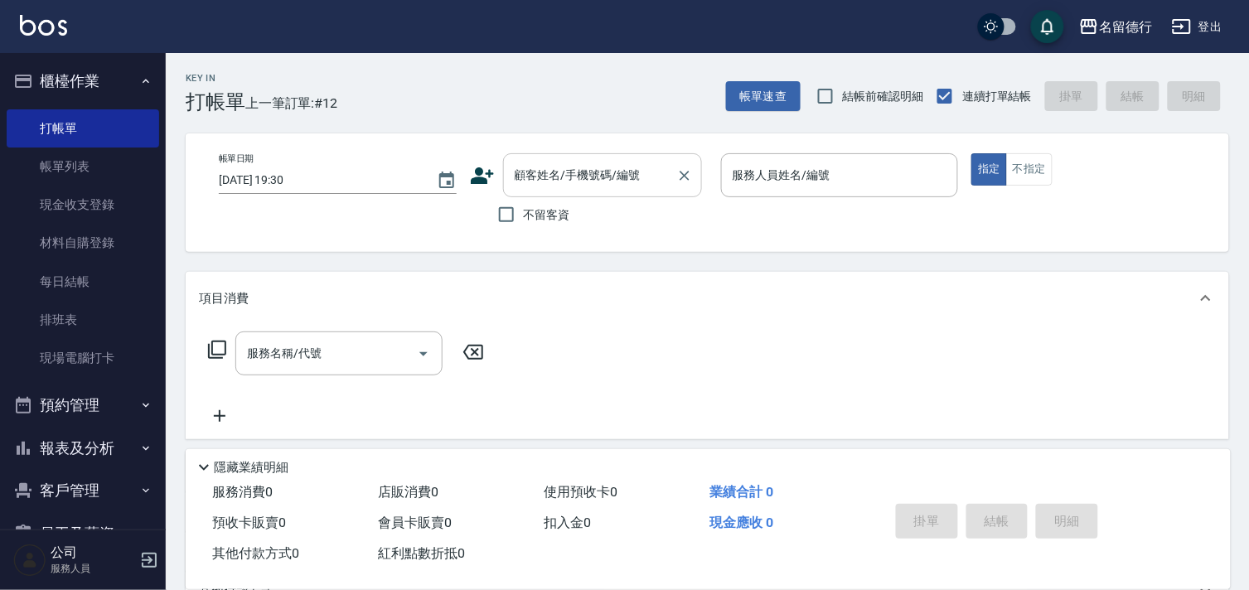
click at [535, 176] on input "顧客姓名/手機號碼/編號" at bounding box center [589, 175] width 159 height 29
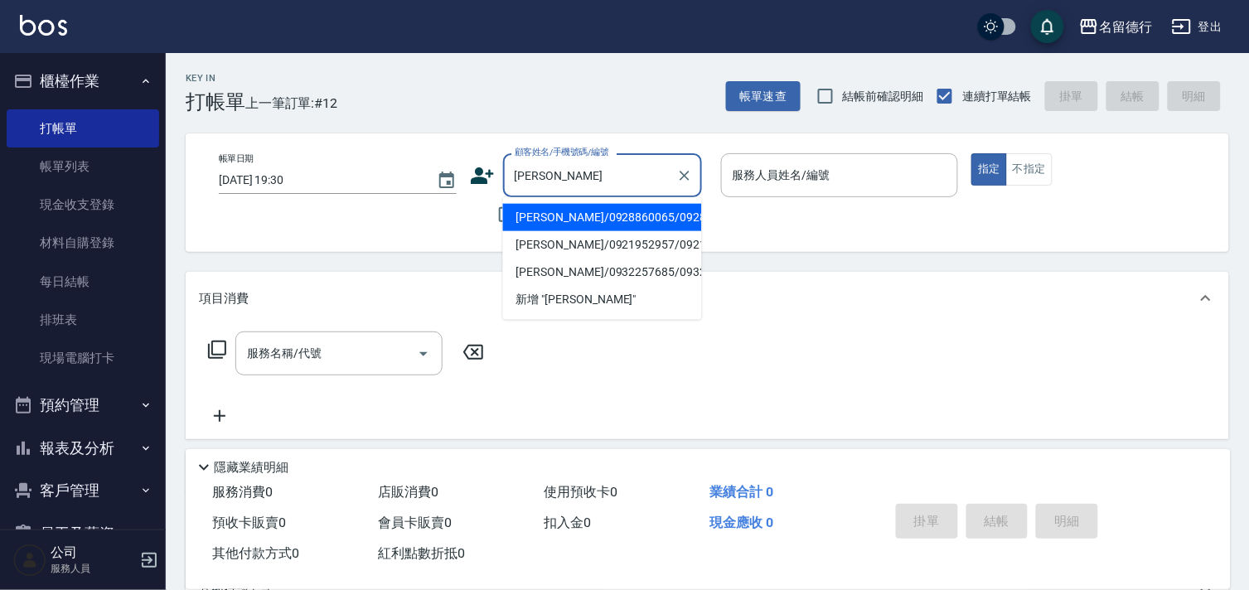
click at [552, 286] on li "[PERSON_NAME]/0932257685/0932257685" at bounding box center [602, 271] width 199 height 27
type input "[PERSON_NAME]/0932257685/0932257685"
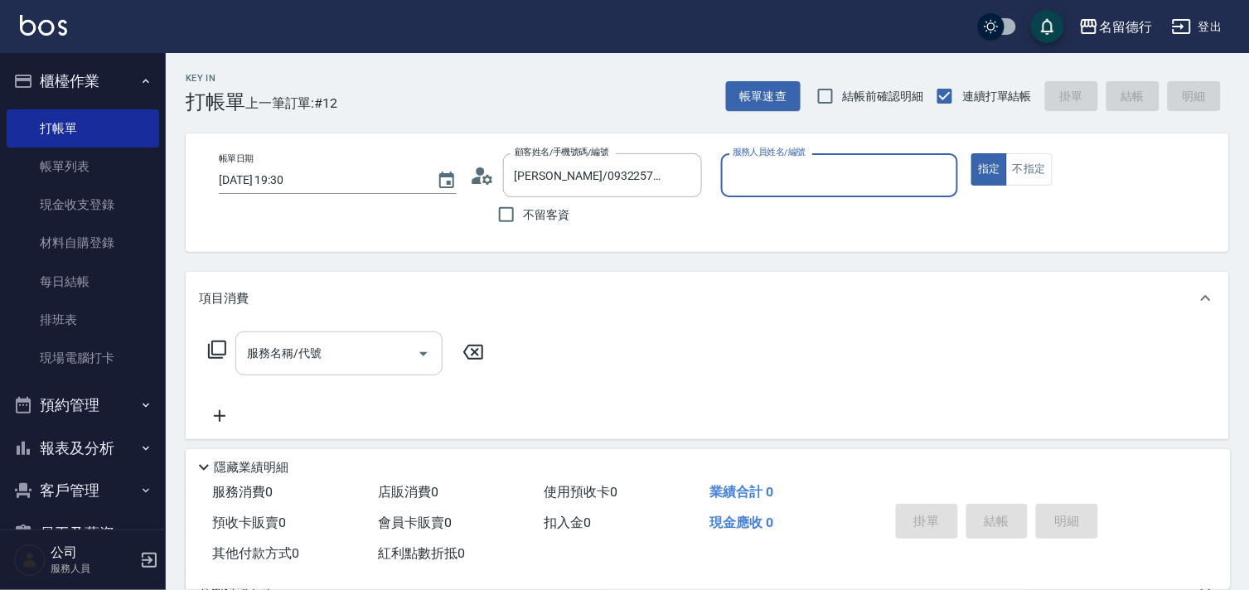
type input "婉如-10"
click at [333, 357] on input "服務名稱/代號" at bounding box center [326, 353] width 167 height 29
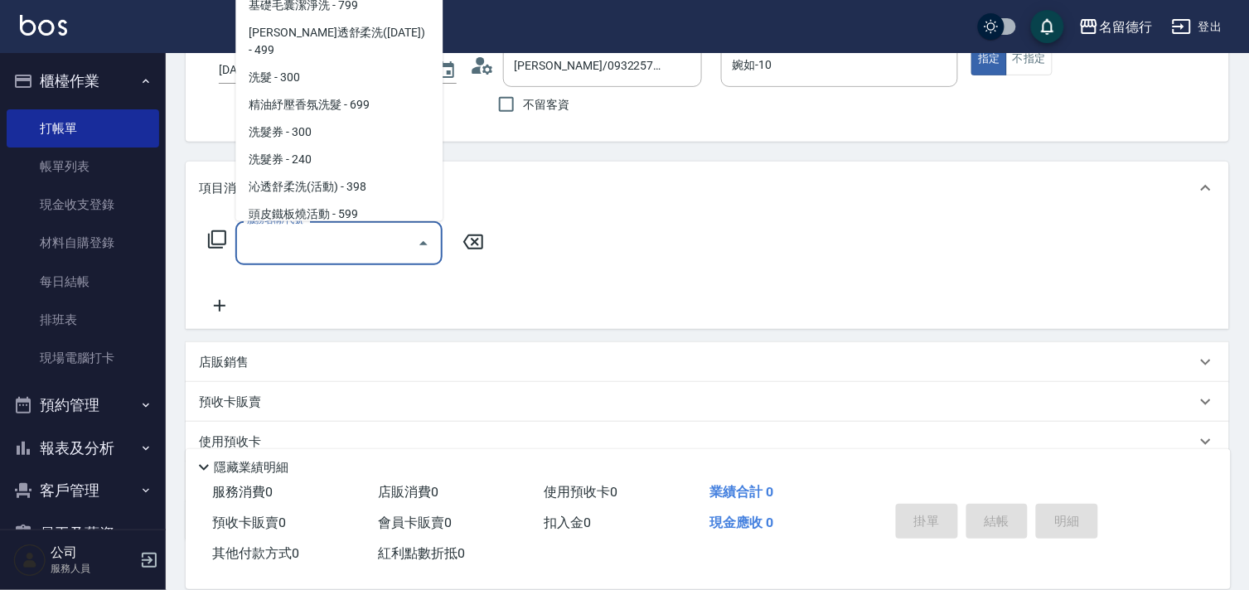
scroll to position [218, 0]
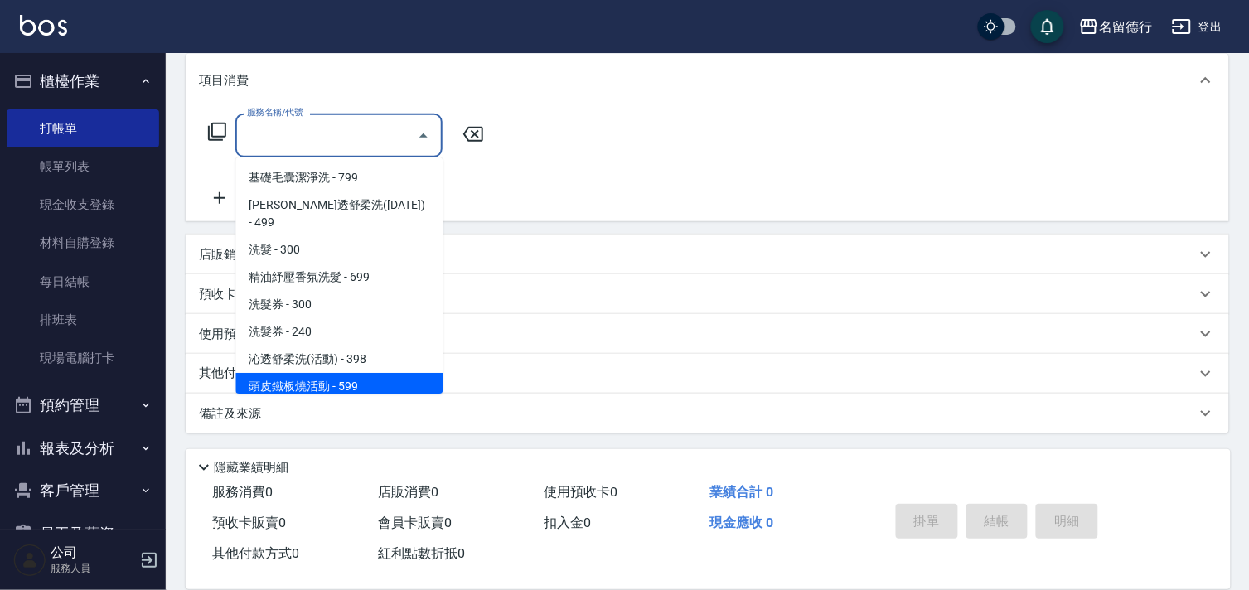
click at [348, 433] on div "Key In 打帳單 上一筆訂單:#12 帳單速查 結帳前確認明細 連續打單結帳 掛單 結帳 明細 帳單日期 [DATE] 19:30 顧客姓名/手機號碼/編…" at bounding box center [707, 213] width 1083 height 756
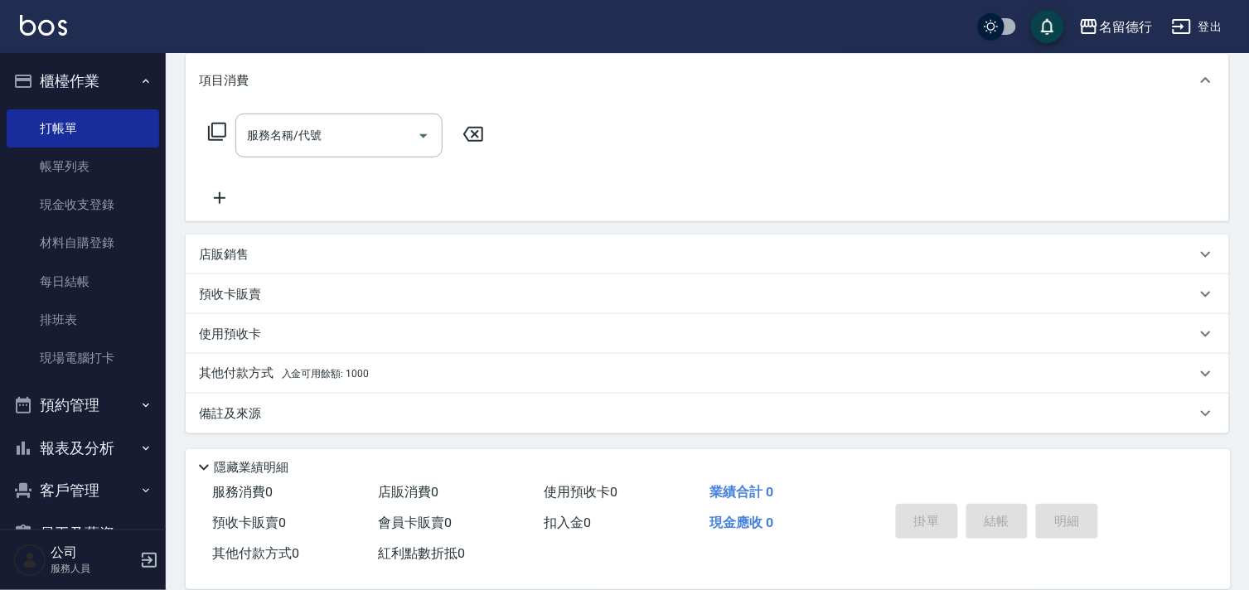
click at [318, 368] on span "入金可用餘額: 1000" at bounding box center [325, 374] width 87 height 12
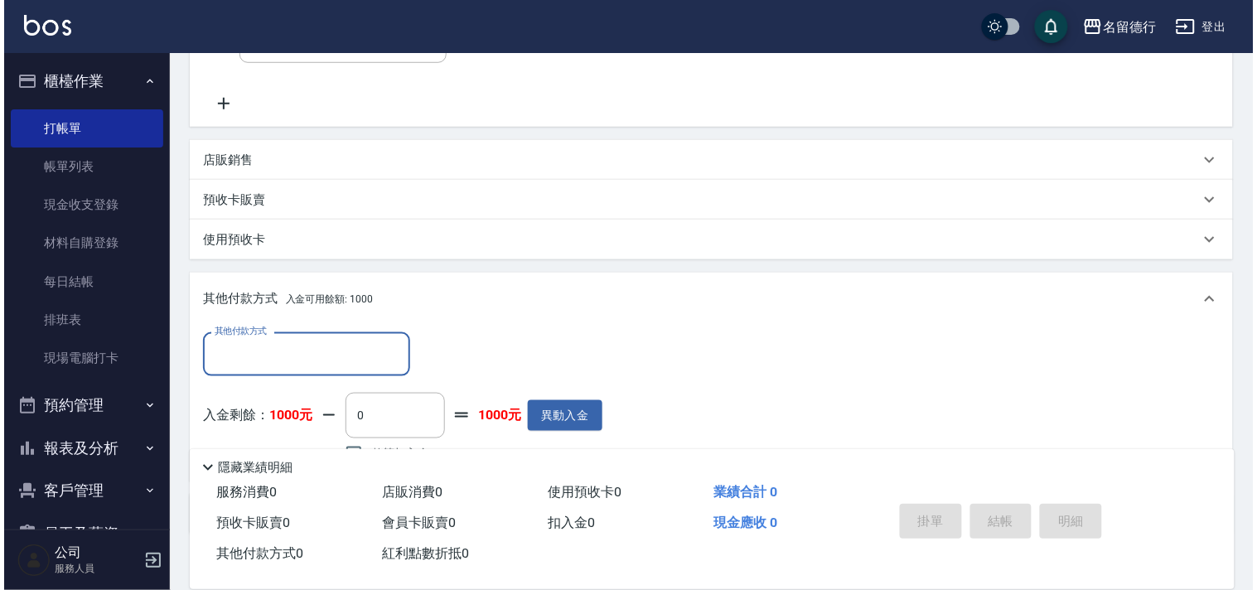
scroll to position [402, 0]
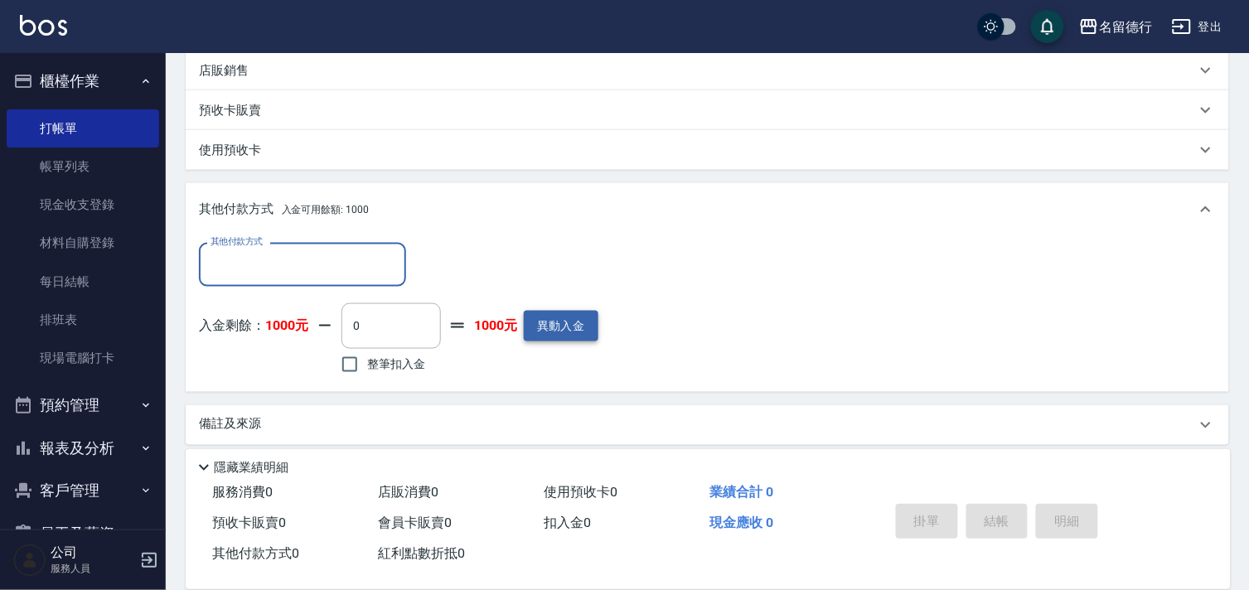
click at [539, 334] on button "異動入金" at bounding box center [561, 326] width 75 height 31
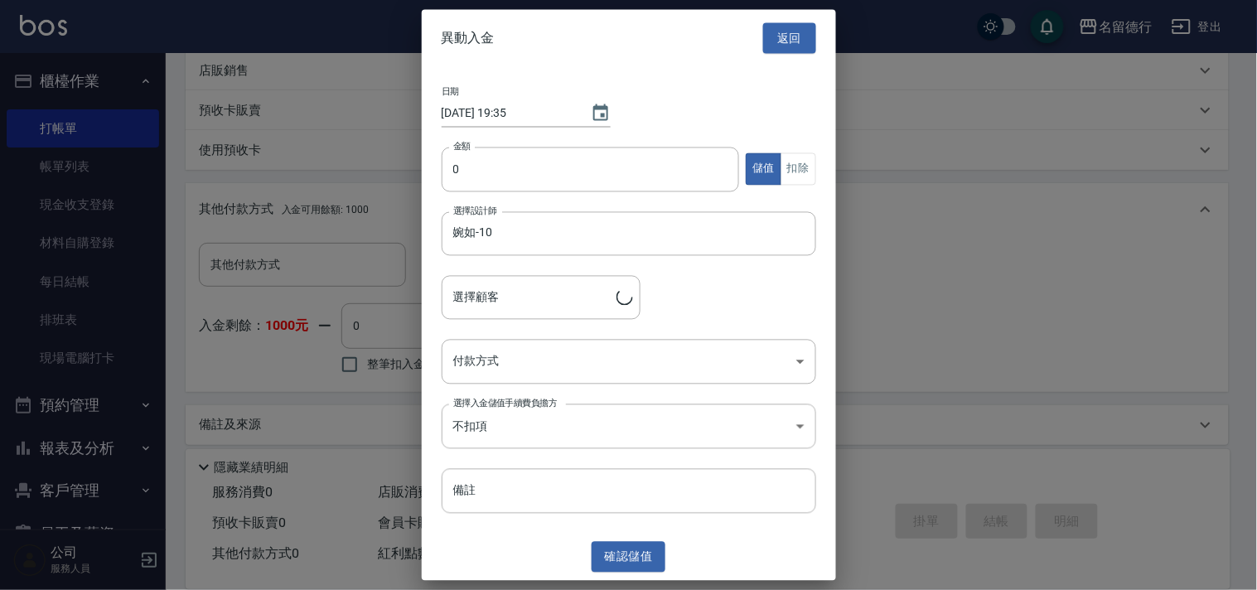
type input "[PERSON_NAME]/0932257685/0932257685"
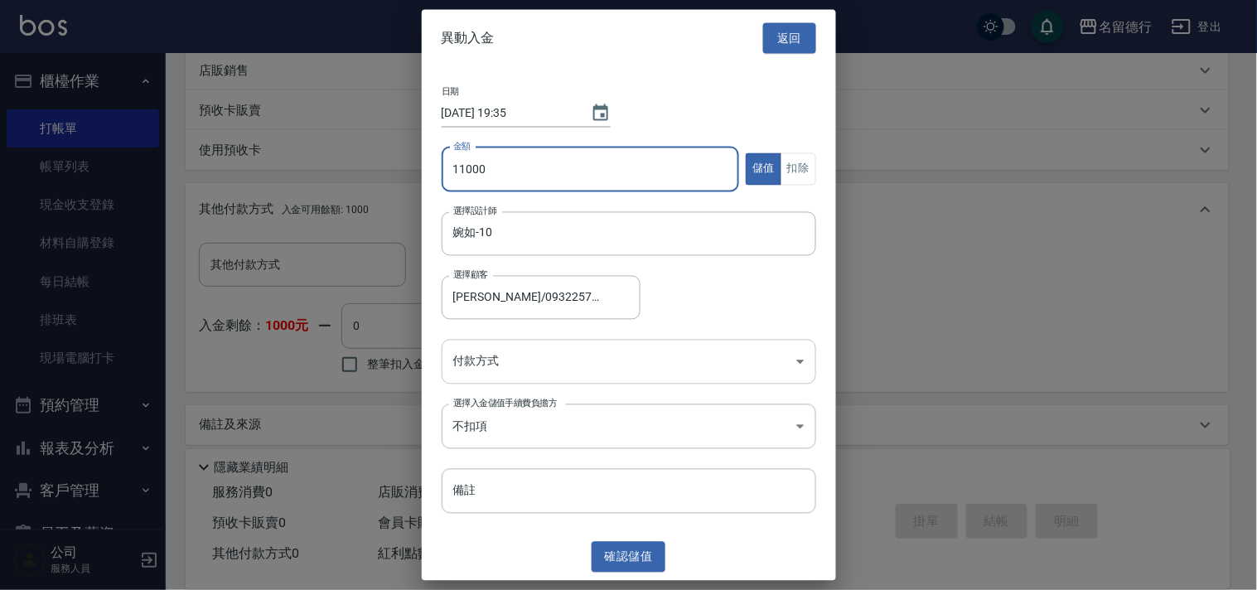
type input "11000"
click at [485, 360] on body "名留德行 登出 櫃檯作業 打帳單 帳單列表 現金收支登錄 材料自購登錄 每日結帳 排班表 現場電腦打卡 預約管理 預約管理 單日預約紀錄 單週預約紀錄 報表及…" at bounding box center [628, 100] width 1257 height 1004
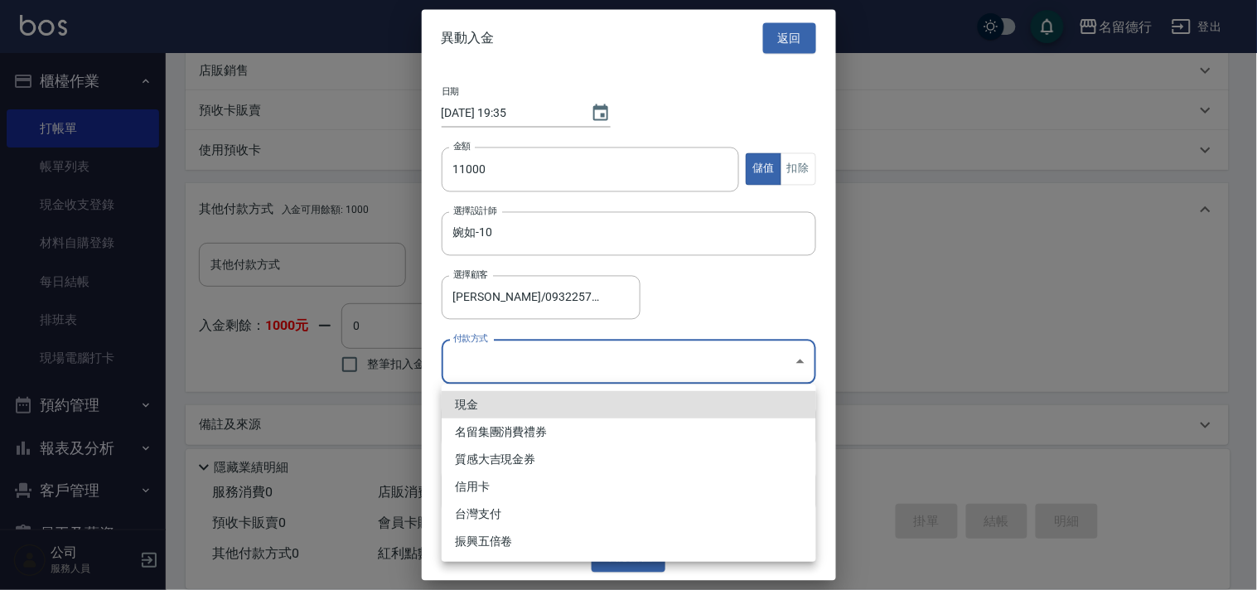
click at [487, 404] on li "現金" at bounding box center [629, 404] width 374 height 27
type input "現金"
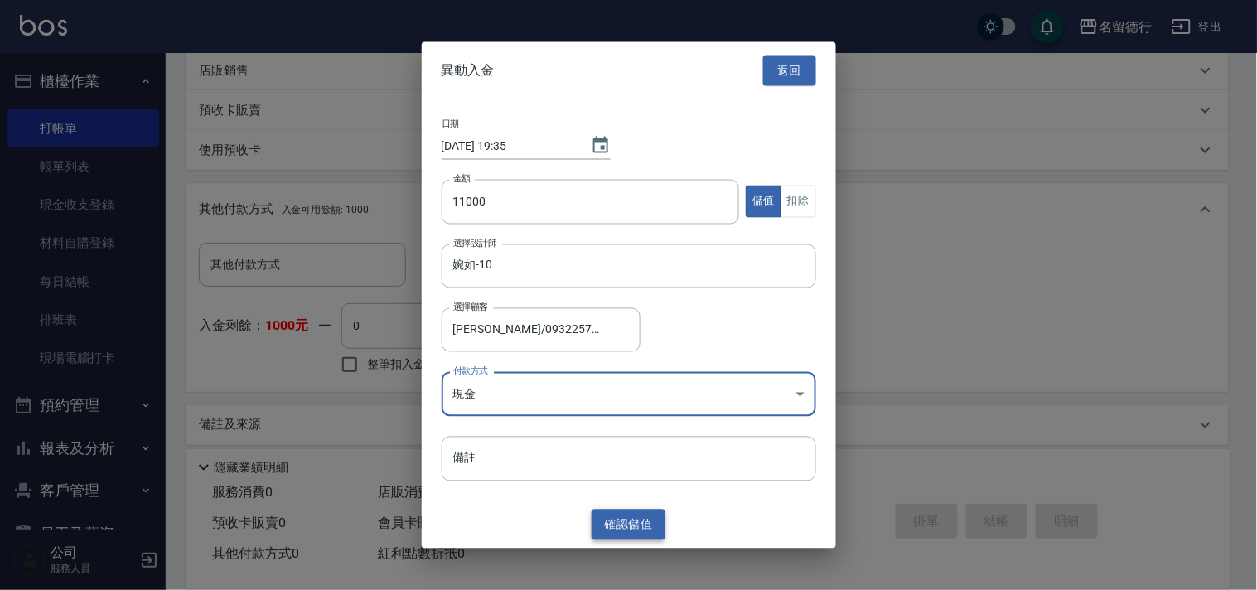
click at [632, 518] on button "確認 儲值" at bounding box center [629, 525] width 75 height 31
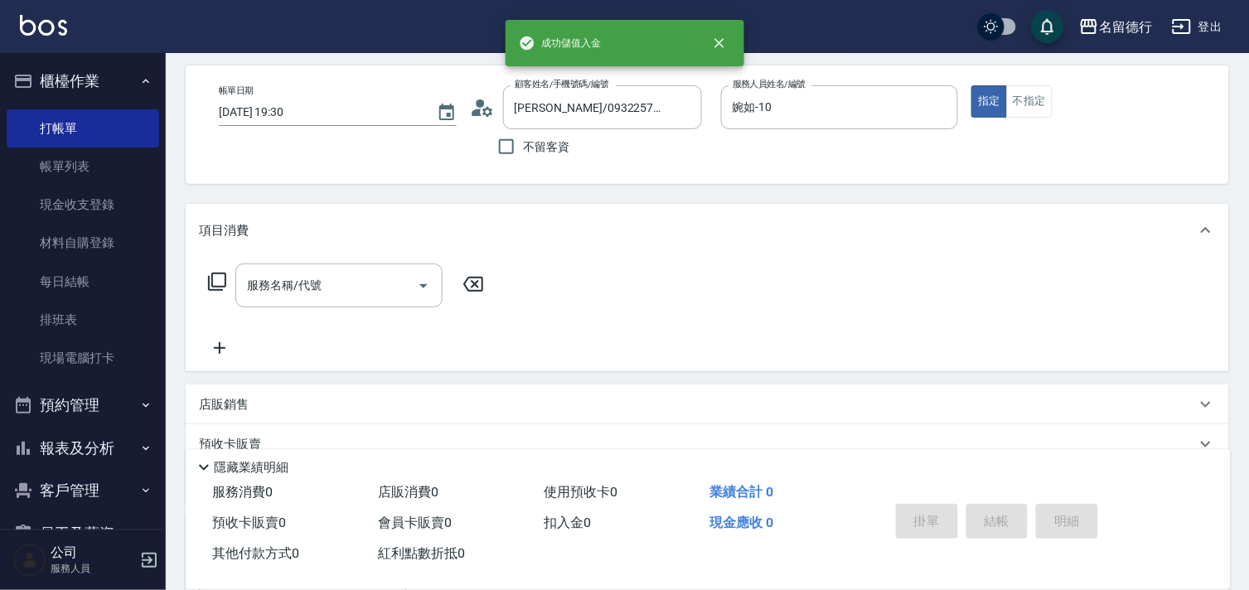
scroll to position [0, 0]
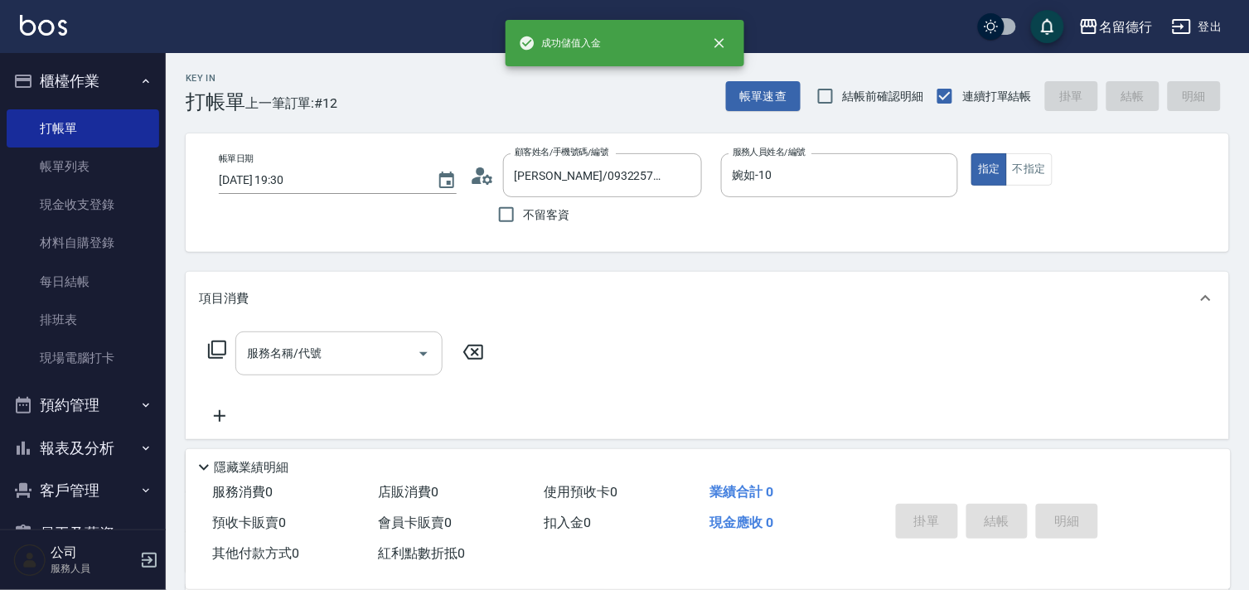
click at [270, 352] on div "服務名稱/代號 服務名稱/代號" at bounding box center [338, 353] width 207 height 44
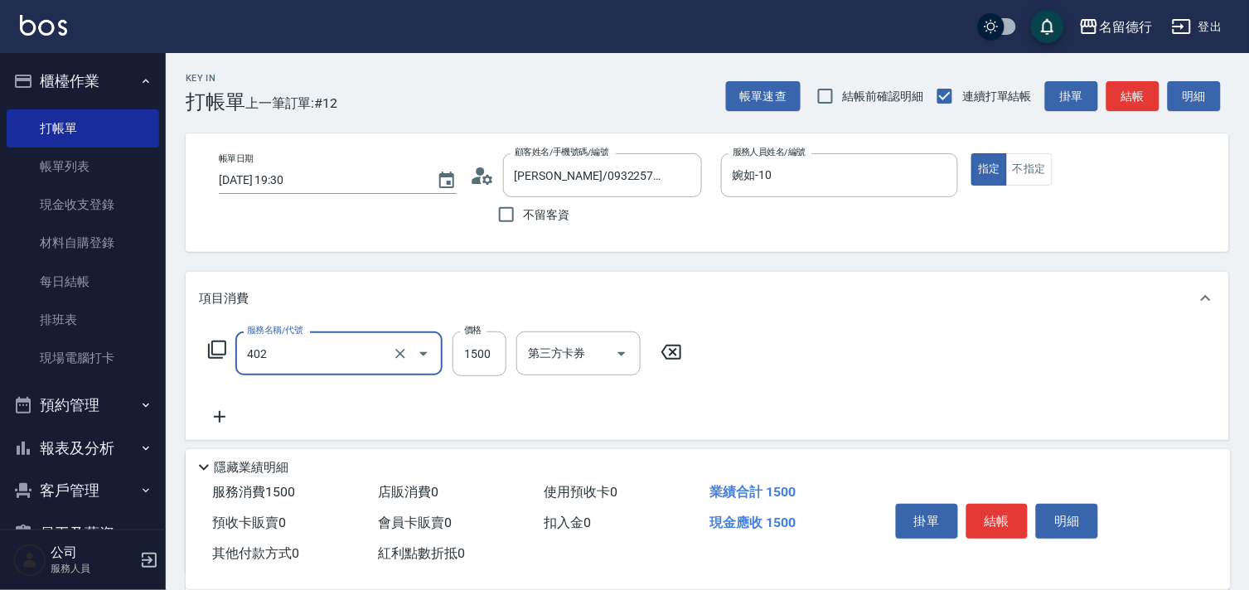
type input "燙髮(402)"
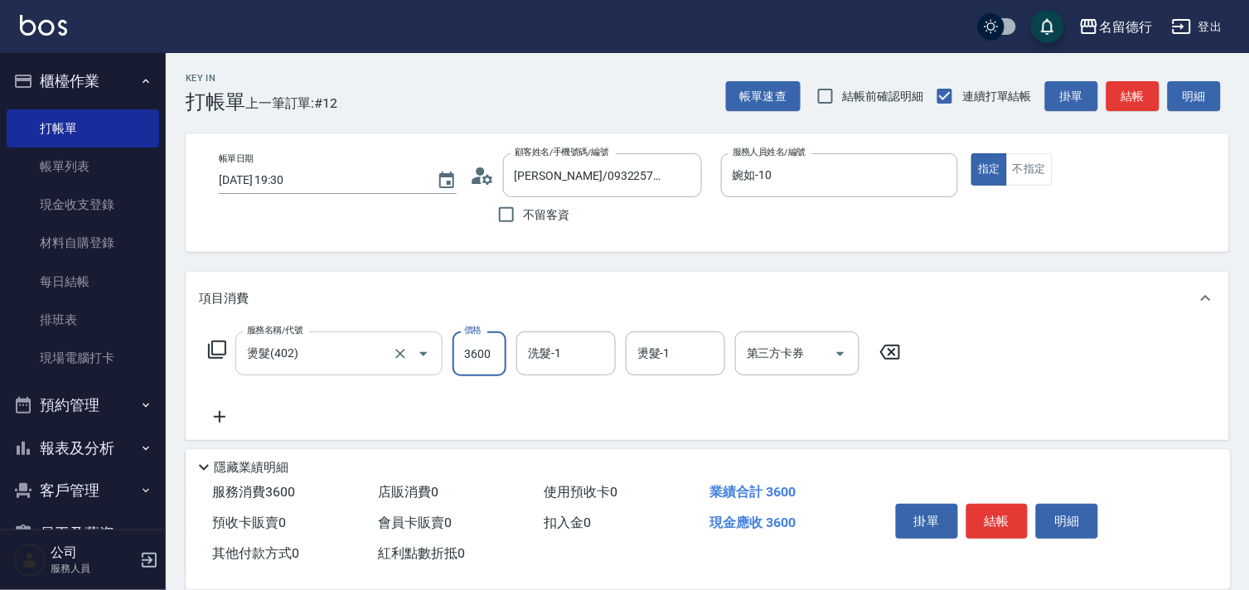
type input "3600"
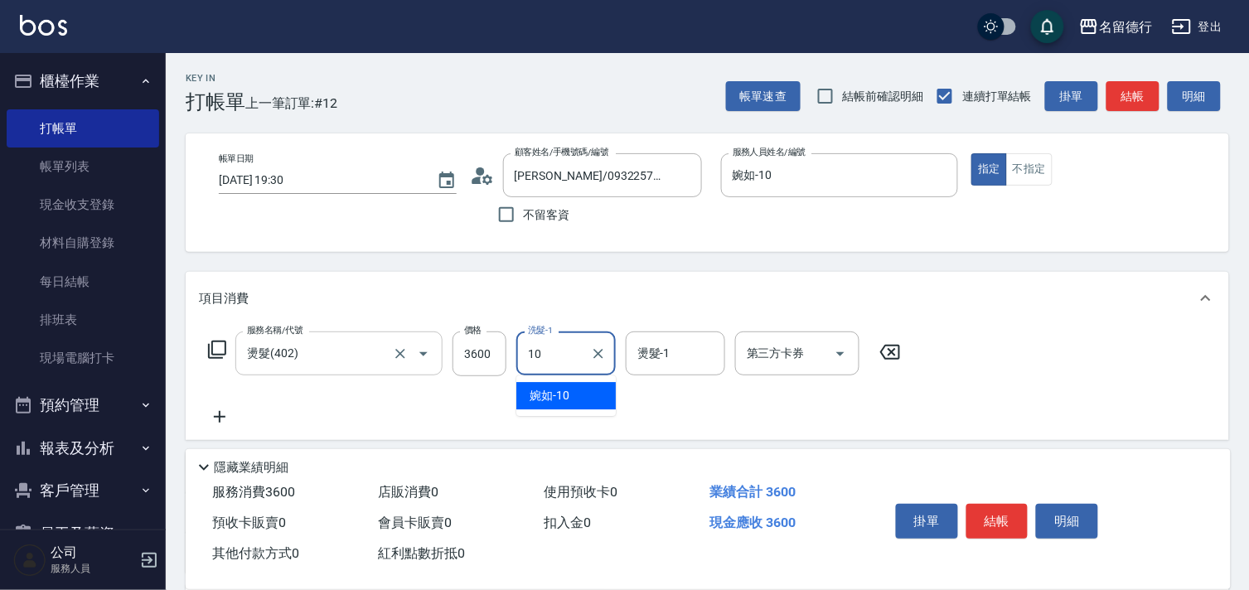
type input "婉如-10"
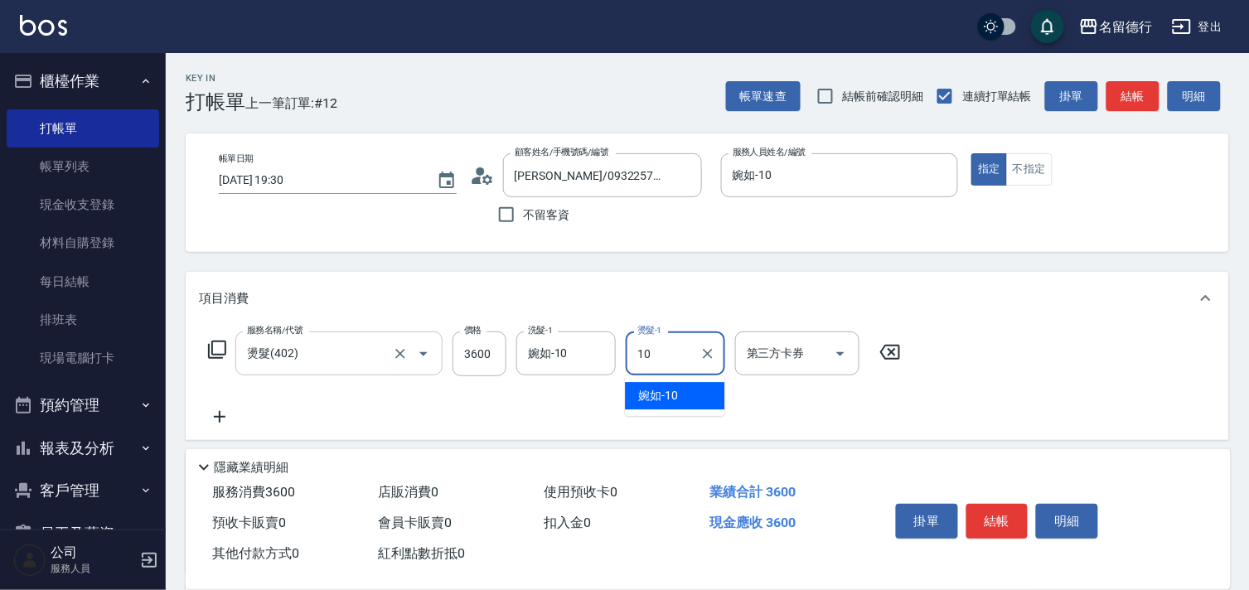
type input "婉如-10"
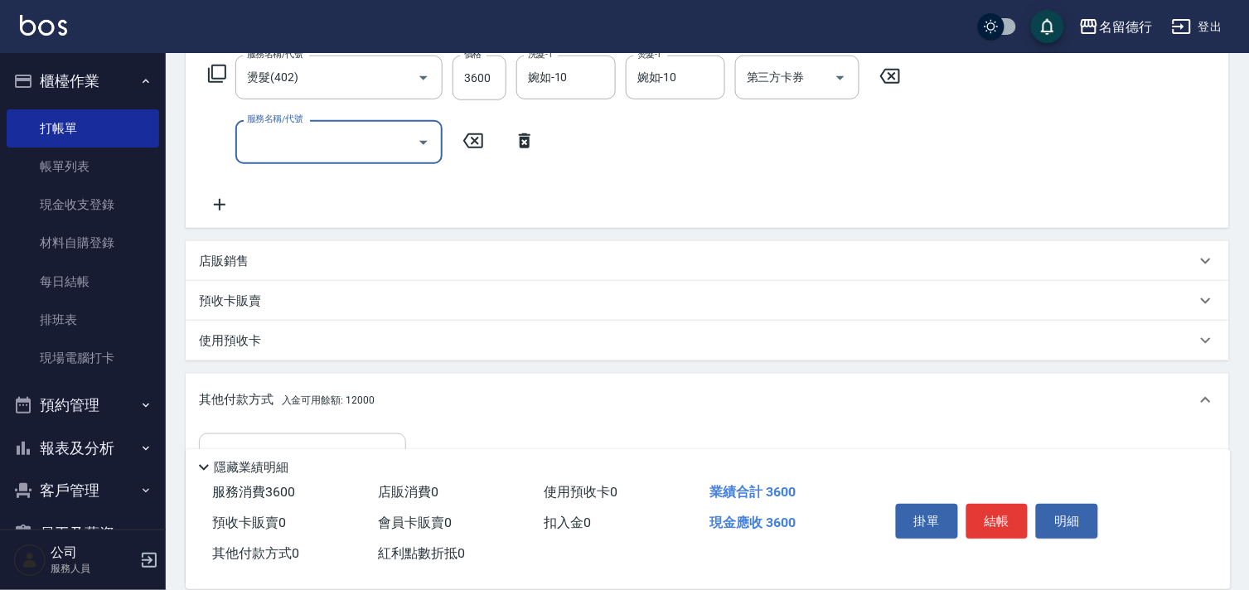
scroll to position [477, 0]
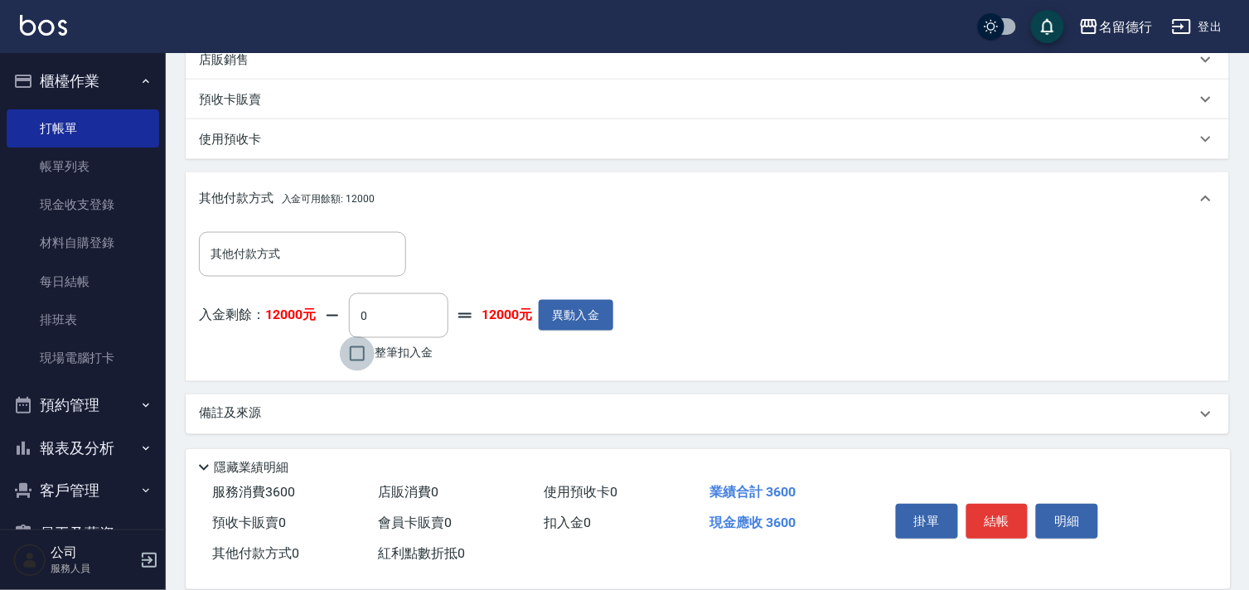
click at [365, 353] on input "整筆扣入金" at bounding box center [357, 353] width 35 height 35
checkbox input "true"
type input "3600"
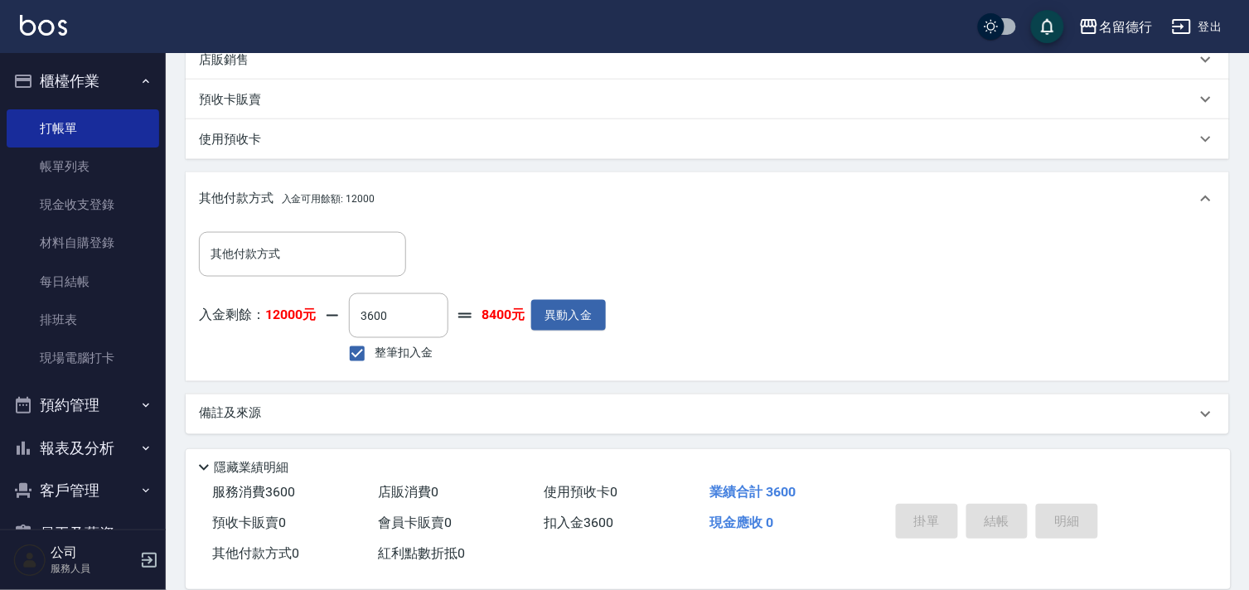
type input "[DATE] 19:35"
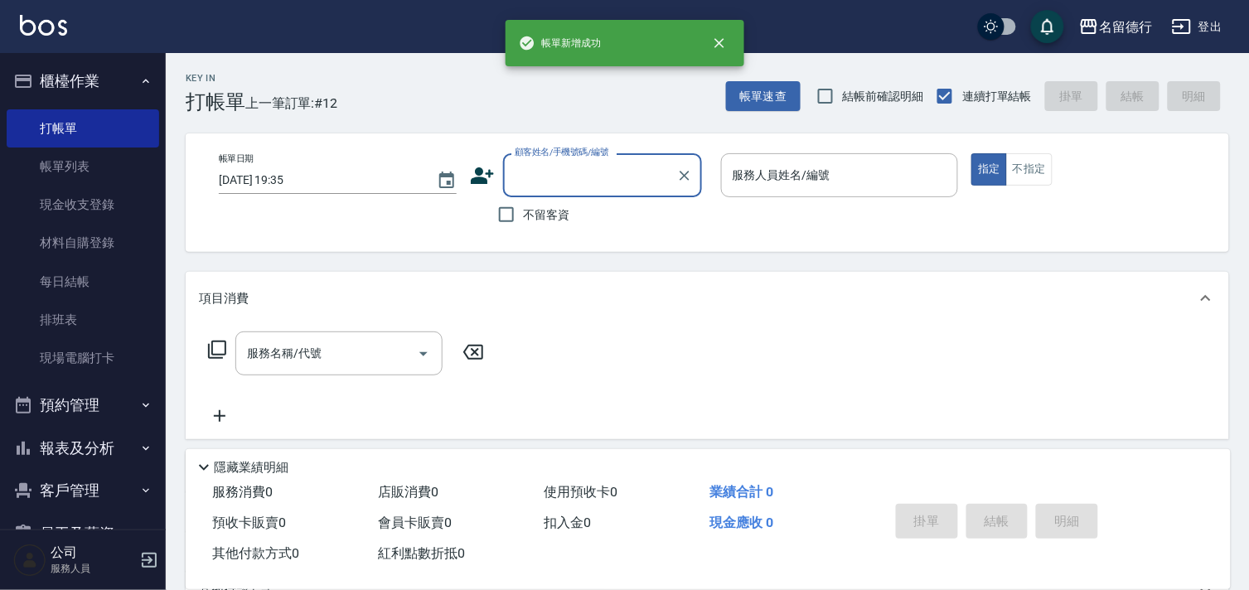
scroll to position [0, 0]
click at [510, 219] on input "不留客資" at bounding box center [506, 214] width 35 height 35
checkbox input "true"
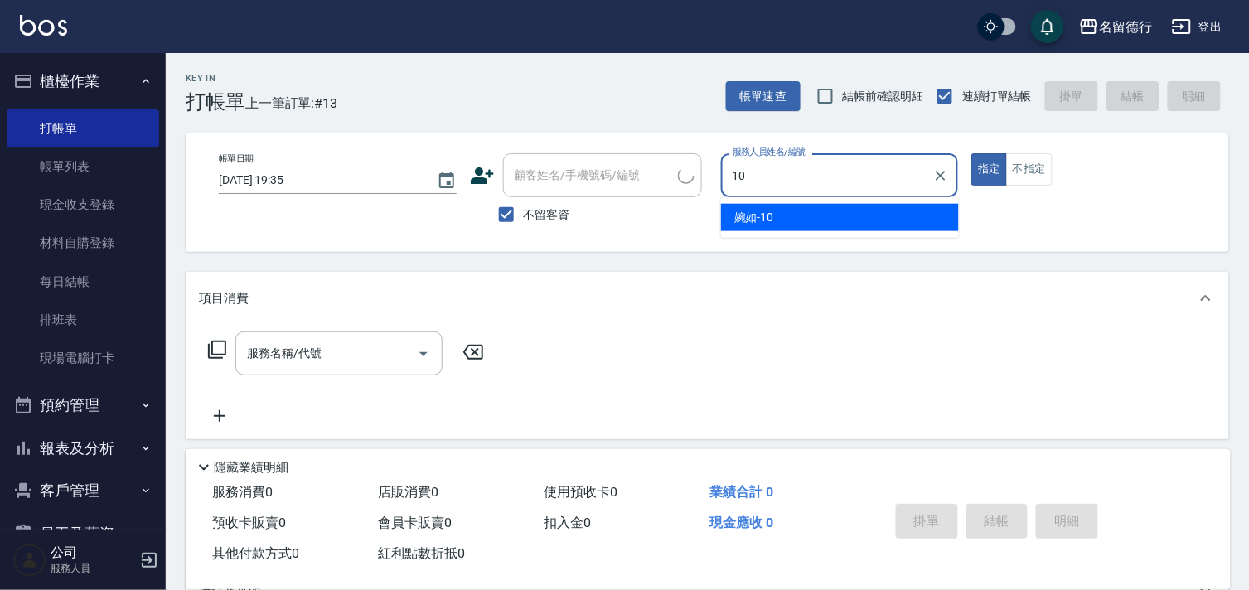
type input "婉如-10"
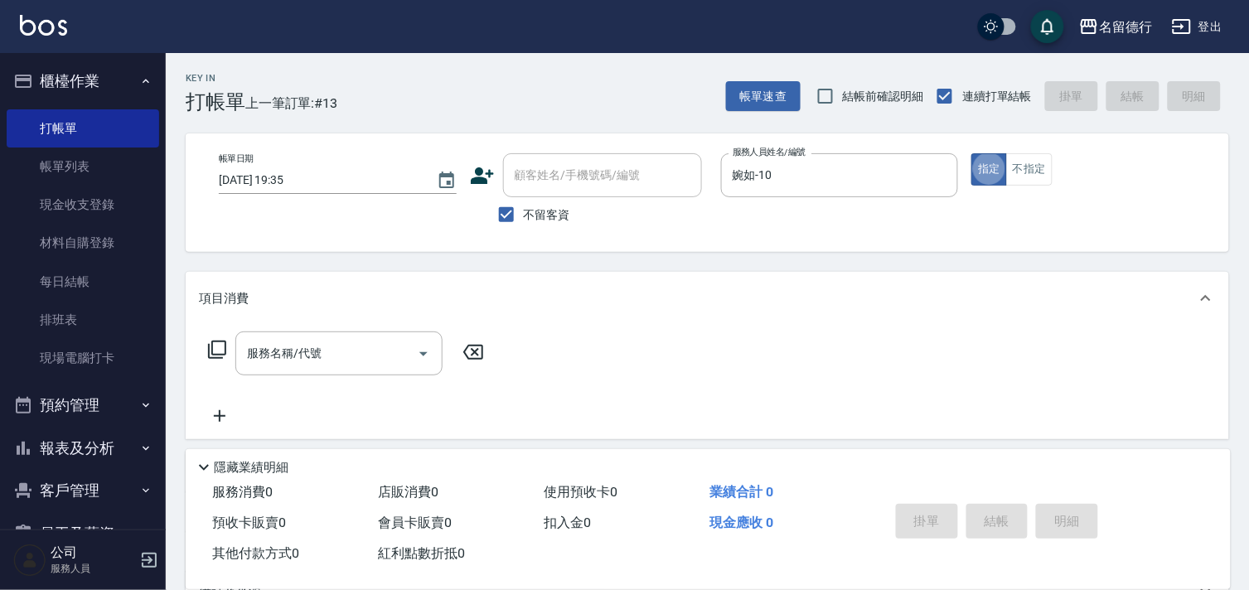
type button "true"
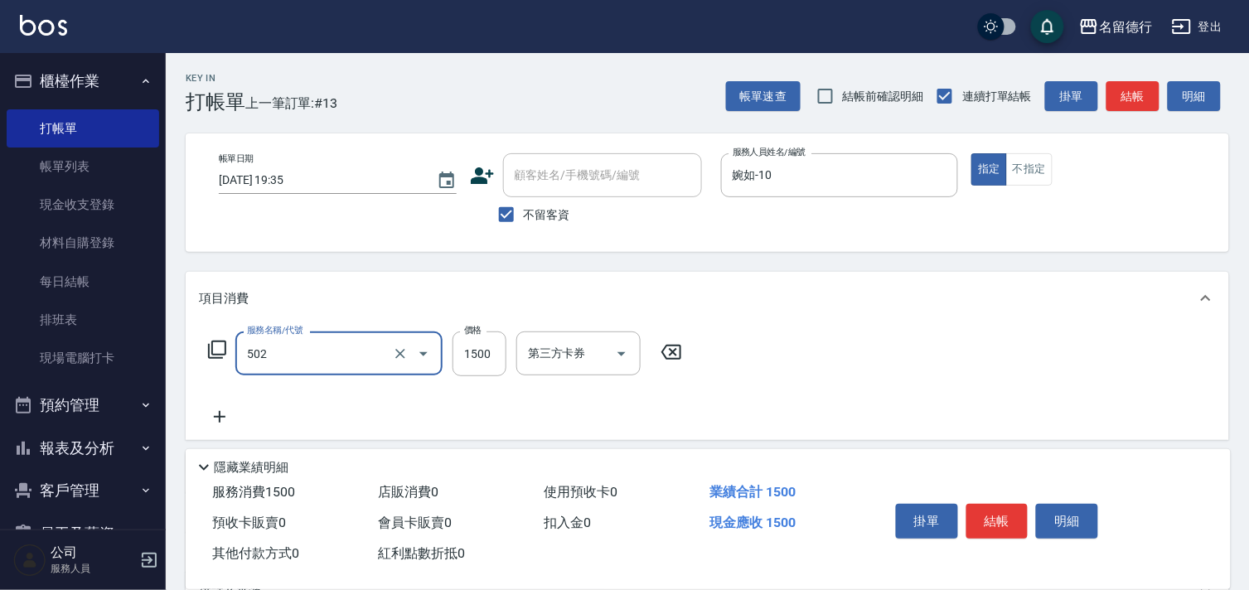
type input "染髮(502)"
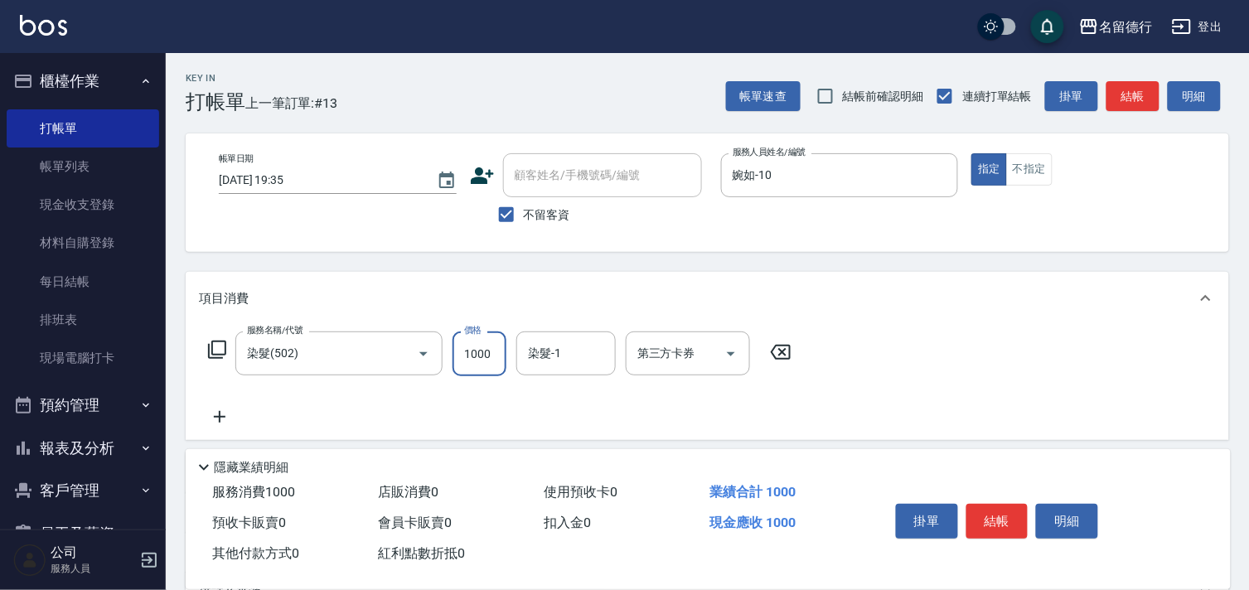
type input "1000"
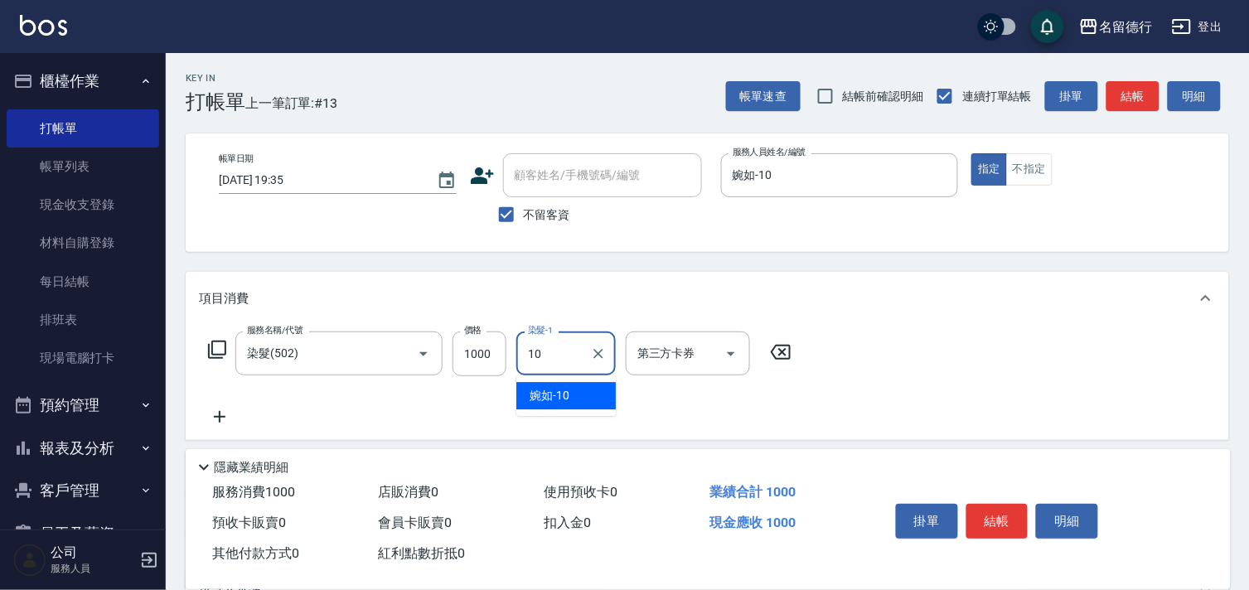
type input "婉如-10"
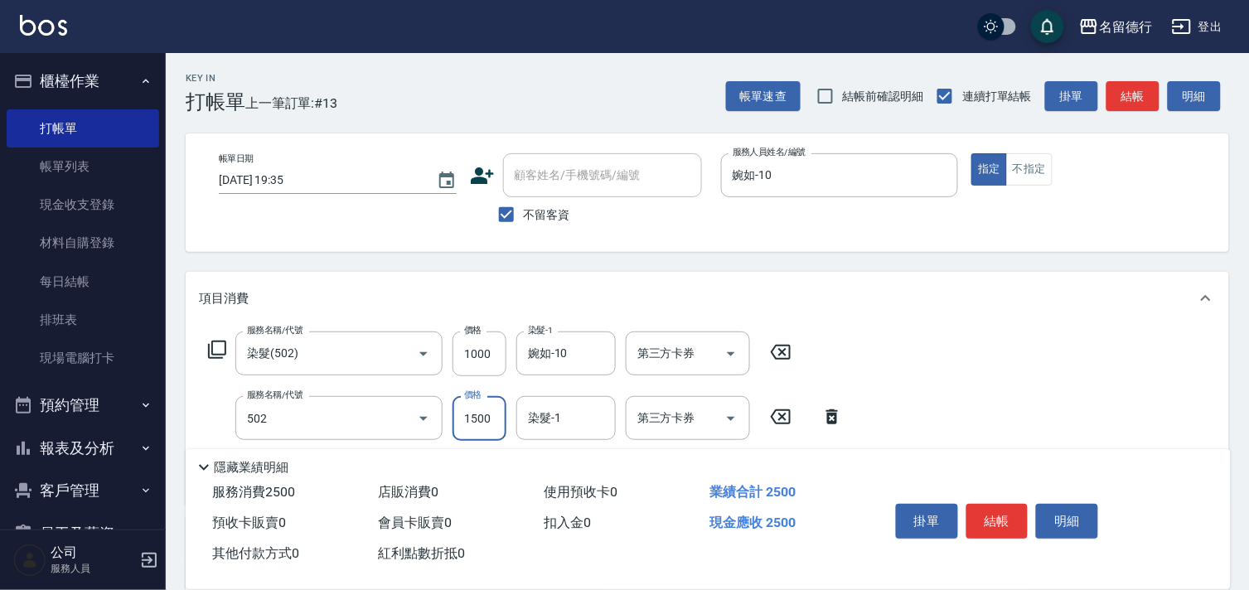
type input "染髮(502)"
type input "1400"
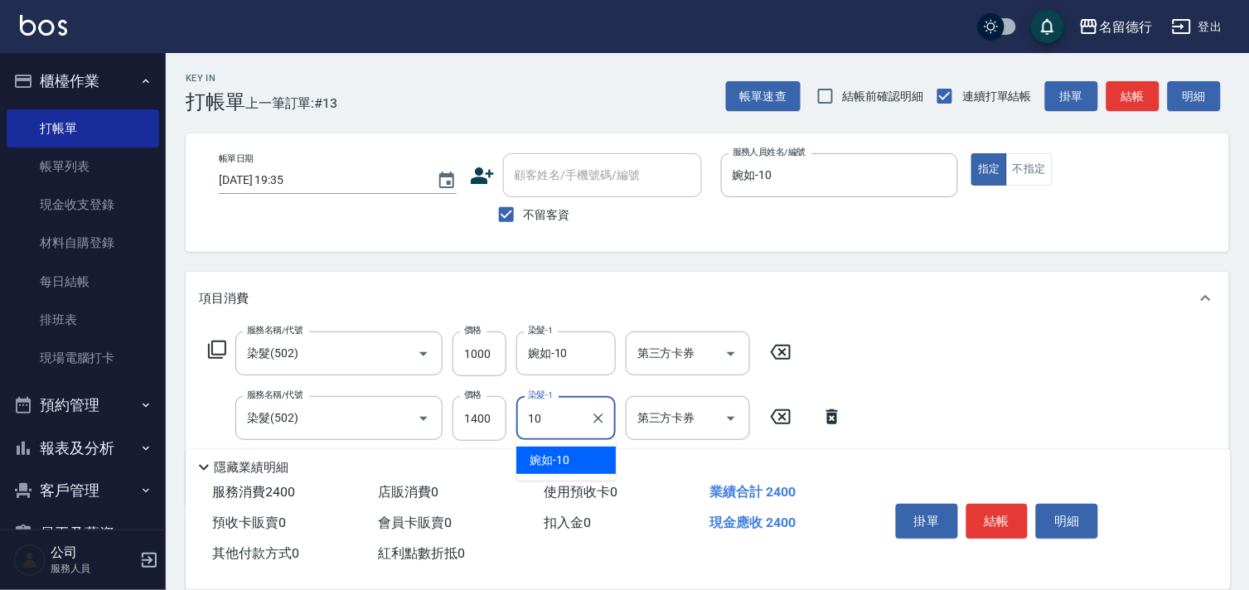
type input "婉如-10"
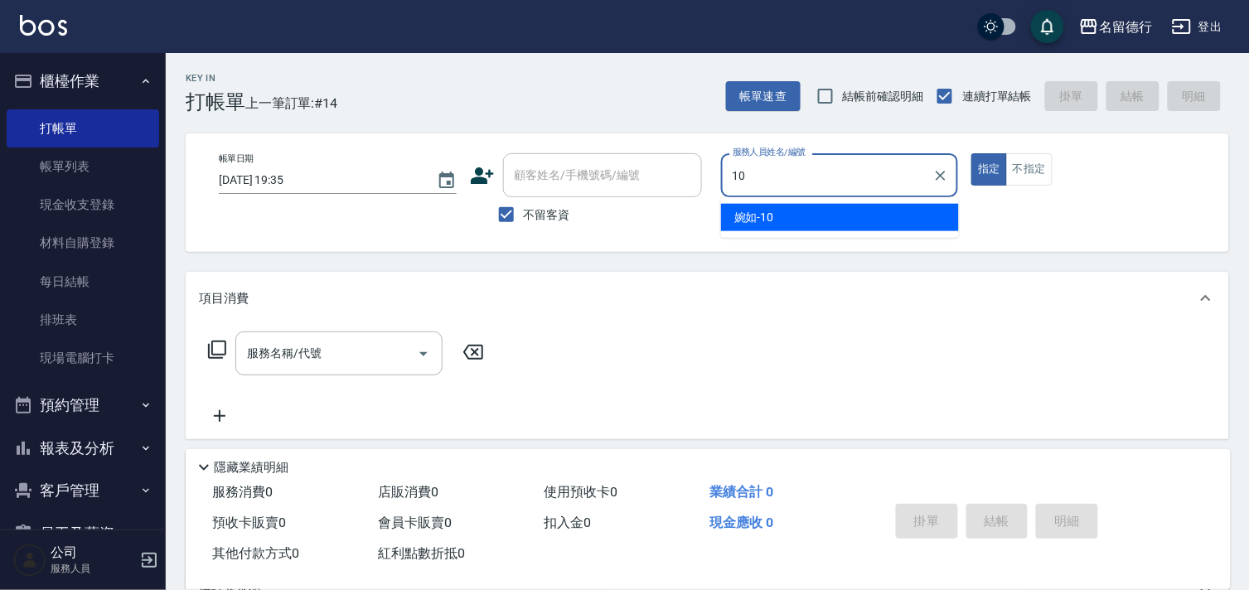
type input "婉如-10"
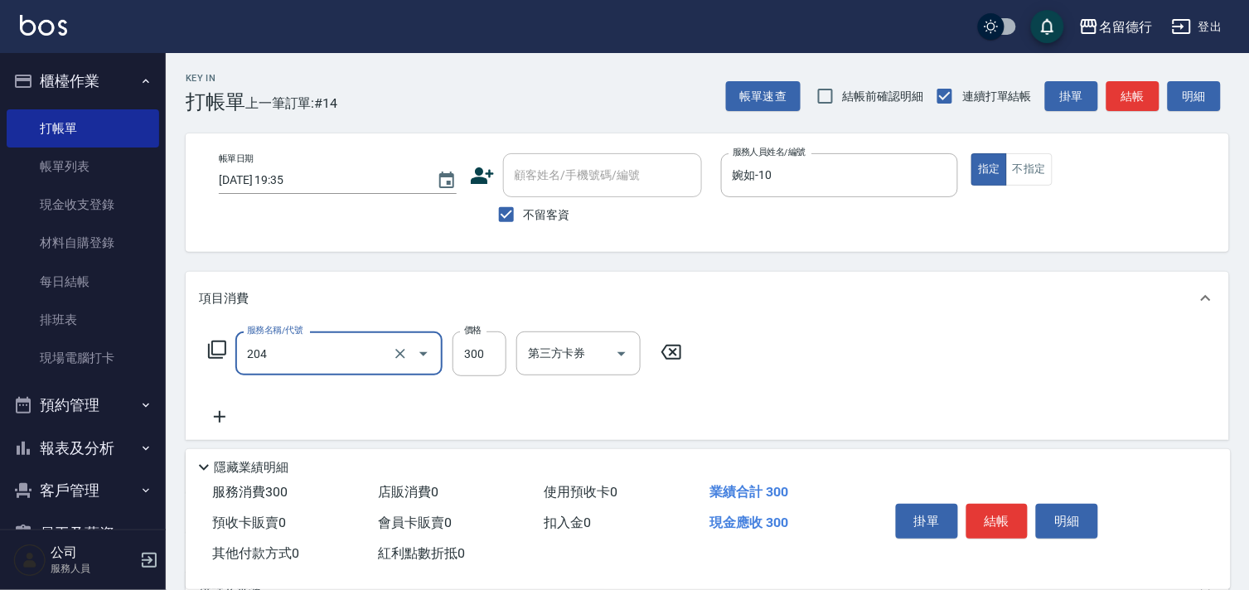
type input "洗髮(204)"
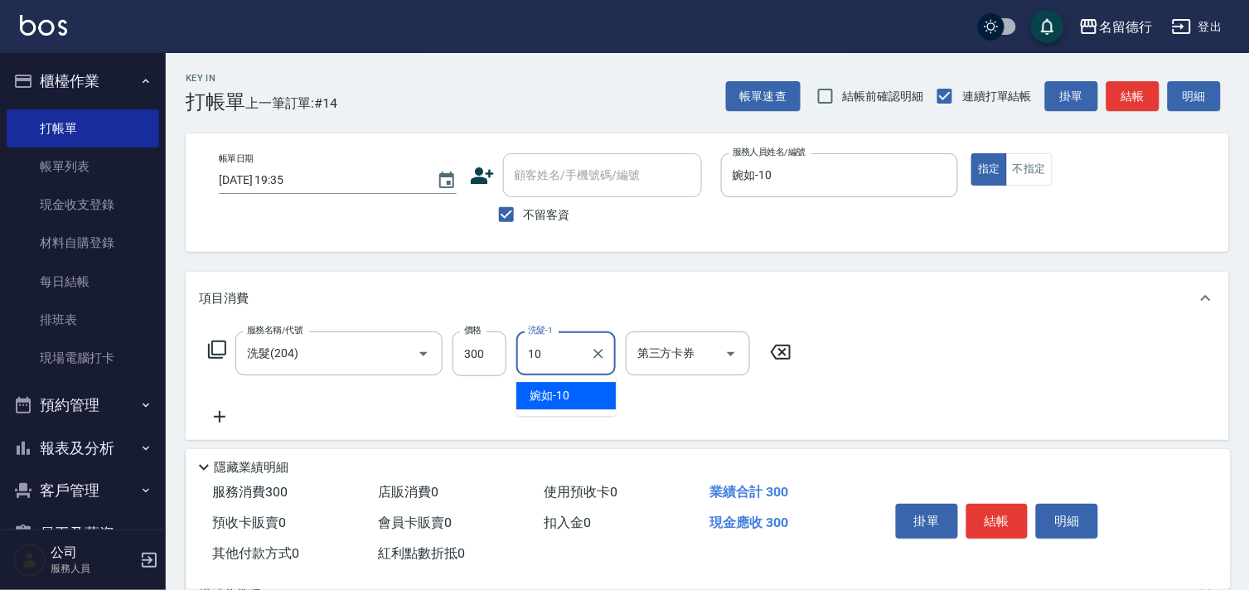
type input "婉如-10"
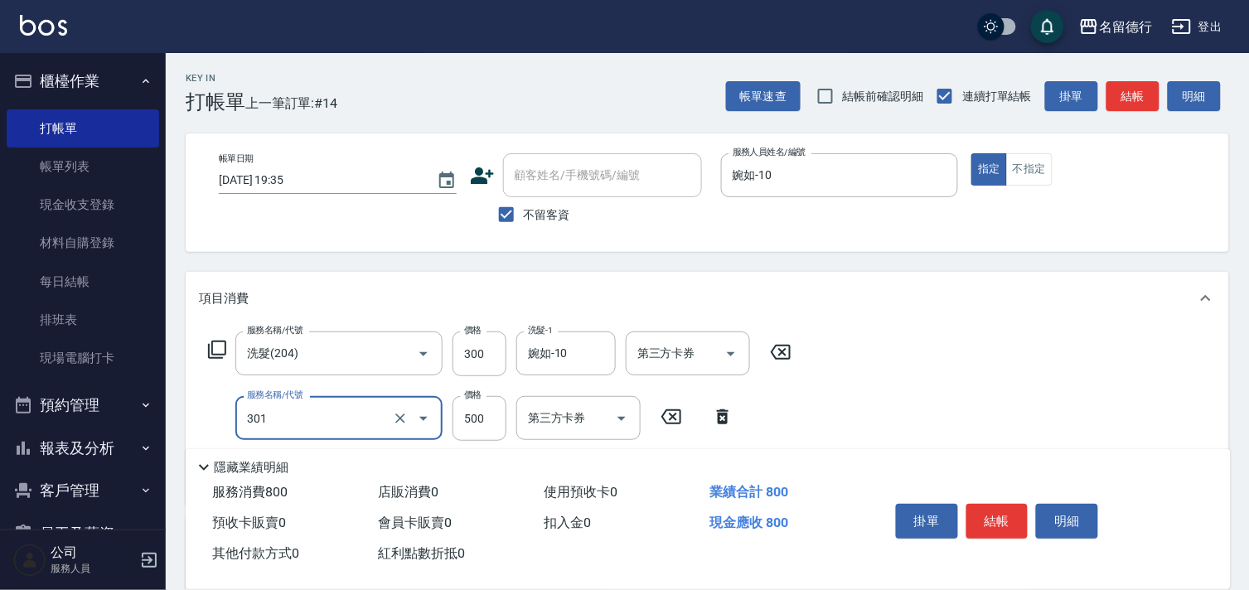
type input "剪髮(301)"
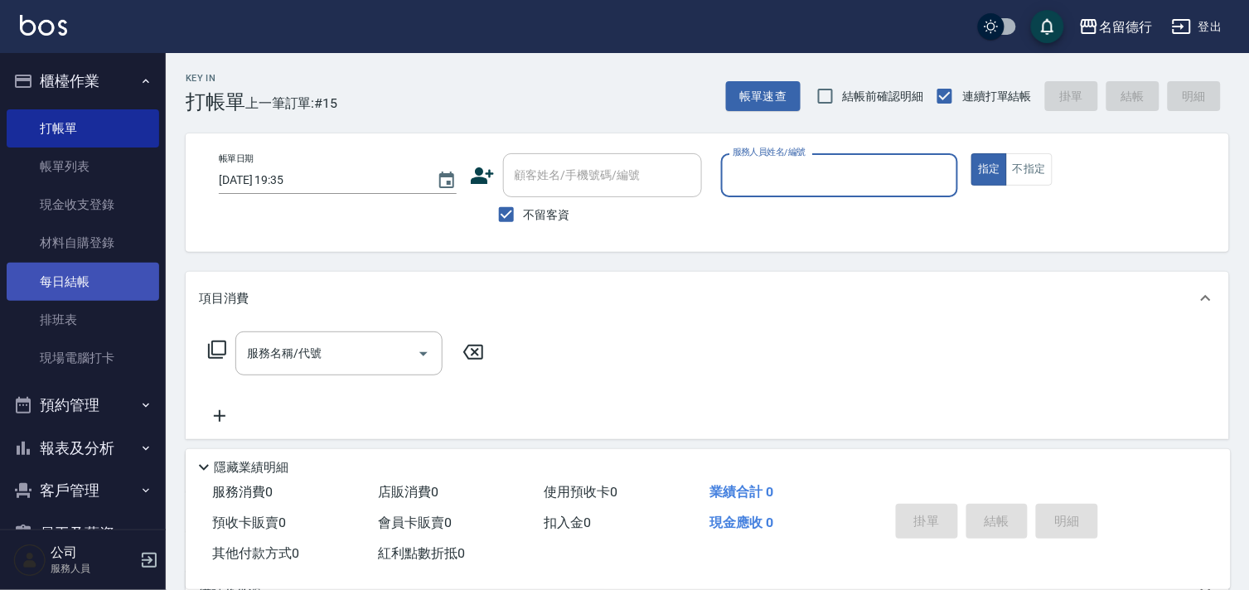
click at [89, 292] on link "每日結帳" at bounding box center [83, 282] width 152 height 38
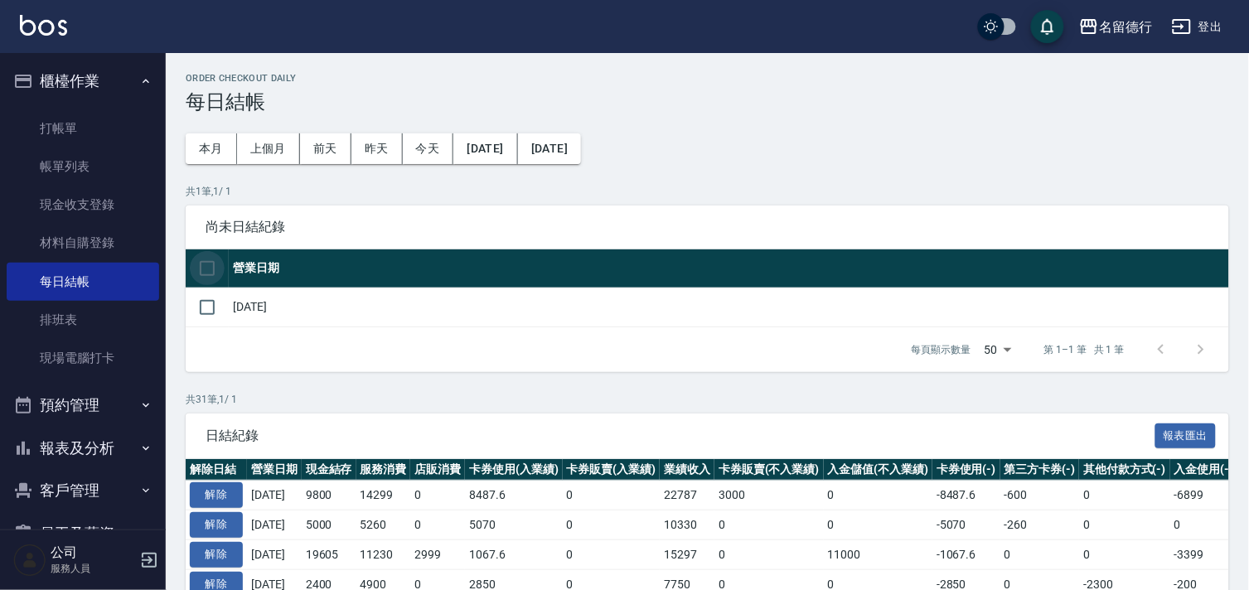
click at [205, 278] on input "checkbox" at bounding box center [207, 268] width 35 height 35
checkbox input "true"
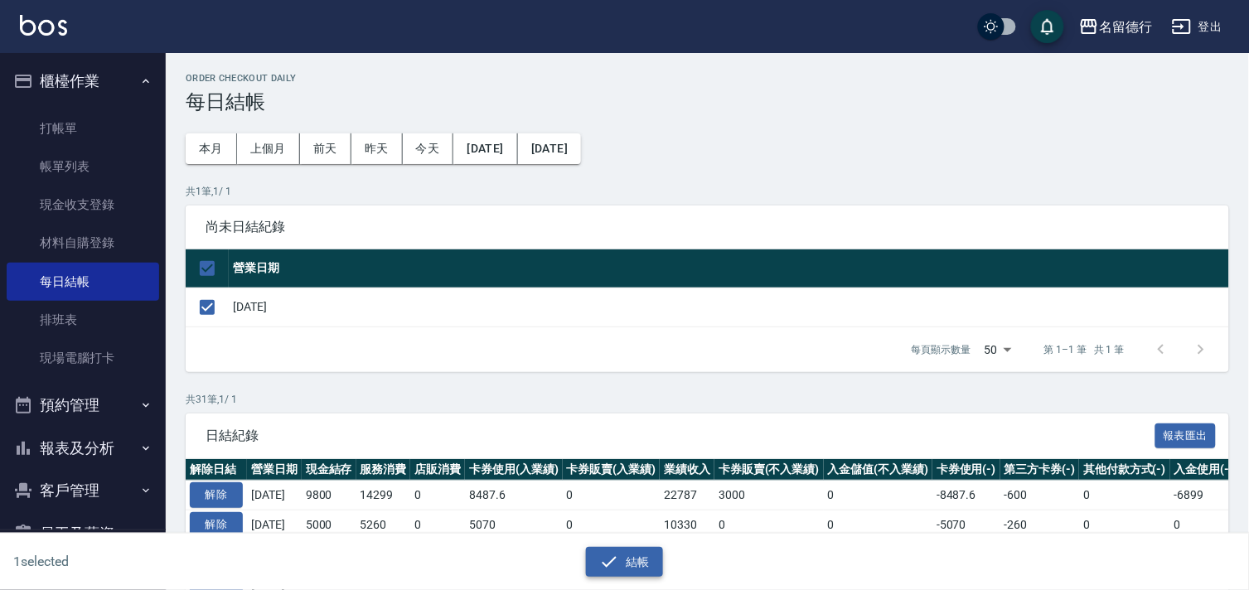
click at [643, 569] on button "結帳" at bounding box center [624, 562] width 77 height 31
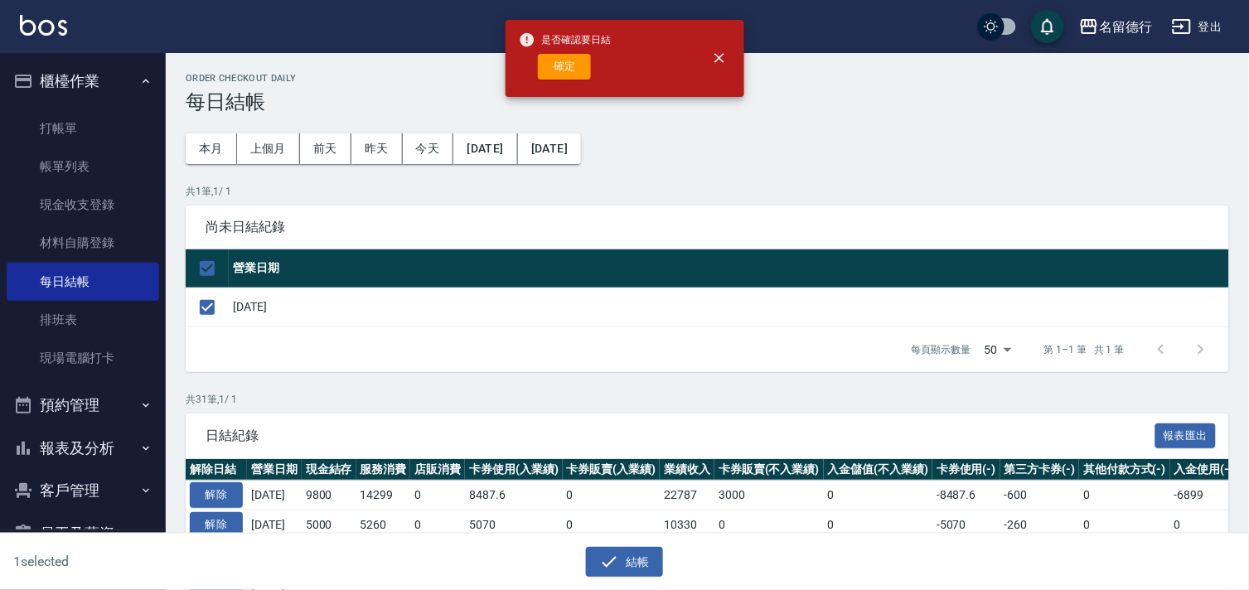
click at [561, 70] on button "確定" at bounding box center [564, 67] width 53 height 26
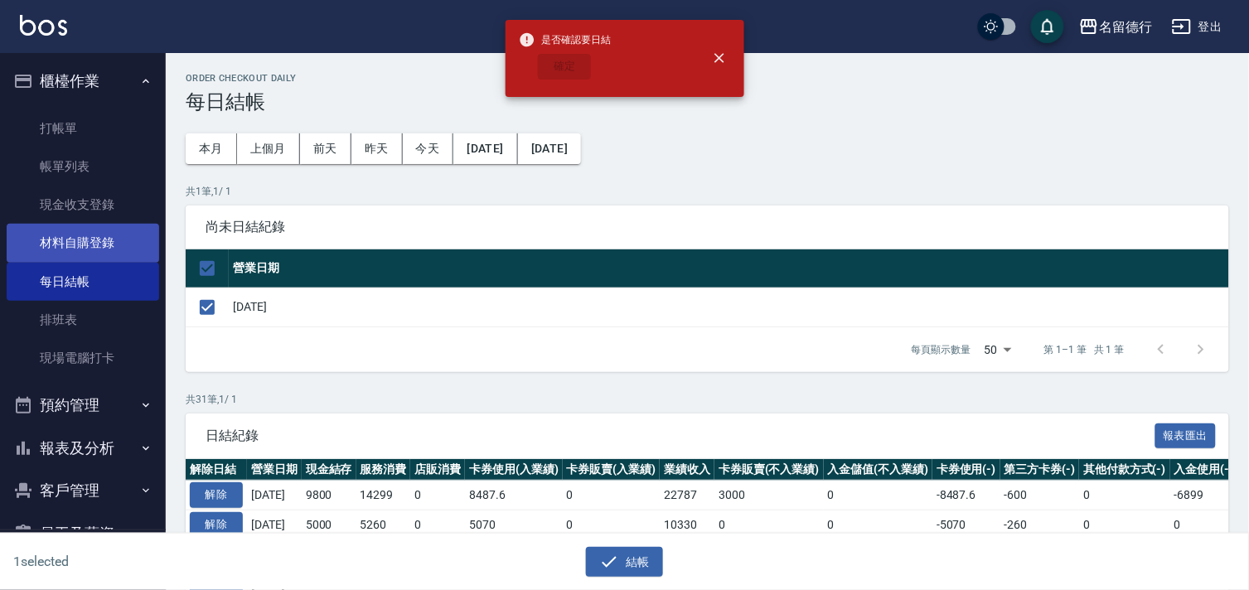
checkbox input "false"
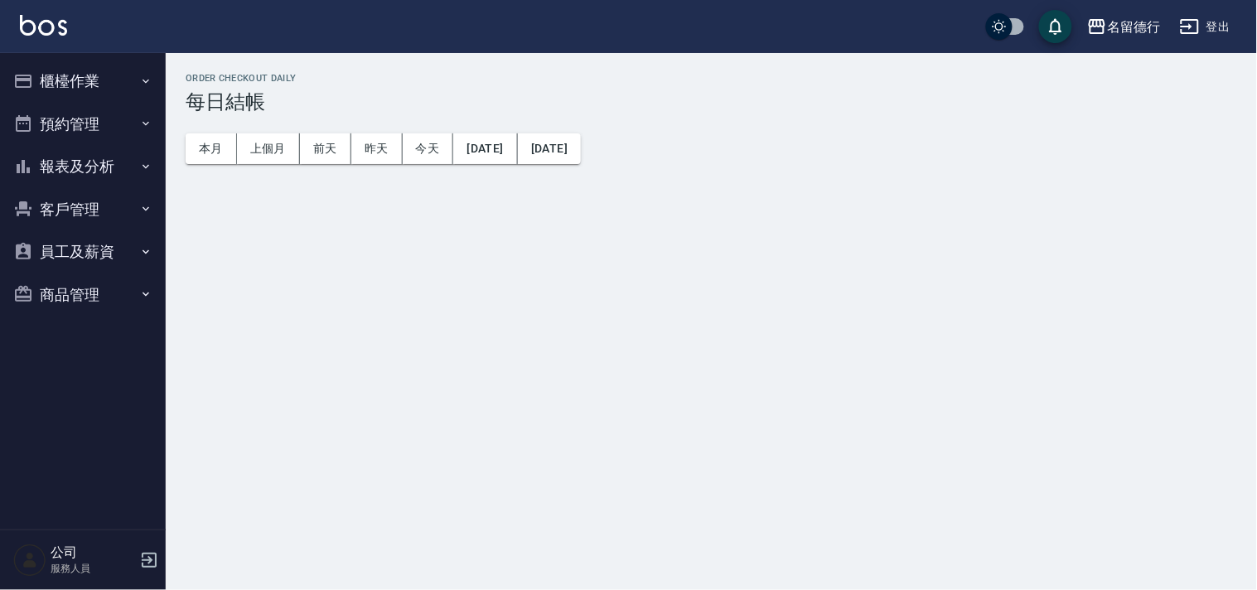
click at [79, 167] on button "報表及分析" at bounding box center [83, 166] width 152 height 43
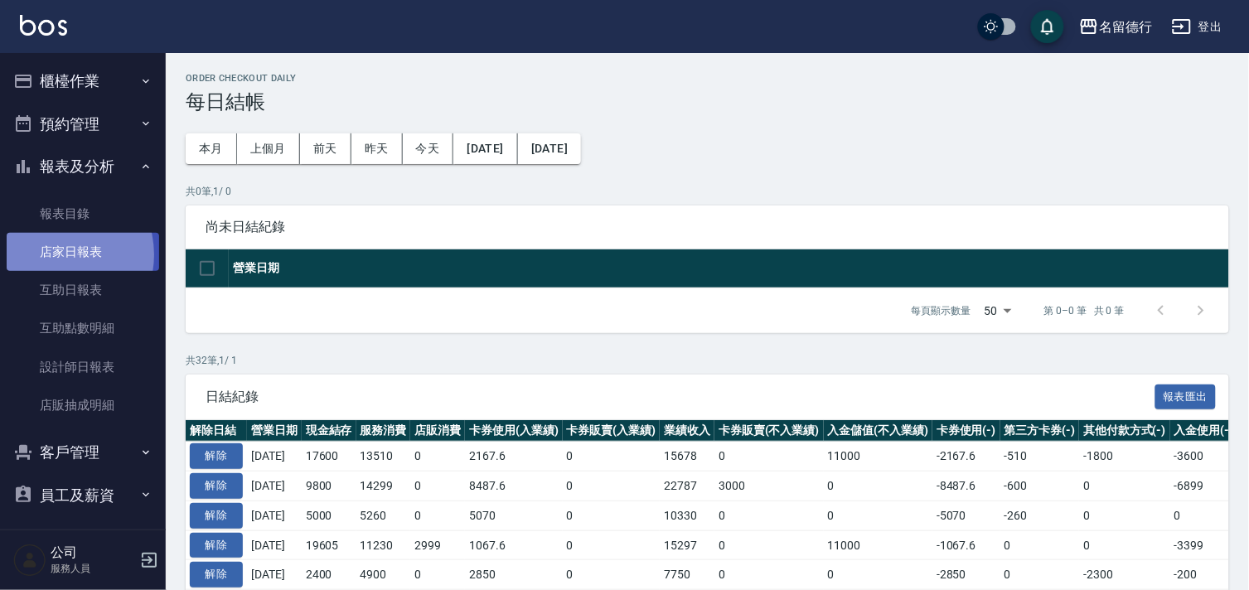
click at [56, 255] on link "店家日報表" at bounding box center [83, 252] width 152 height 38
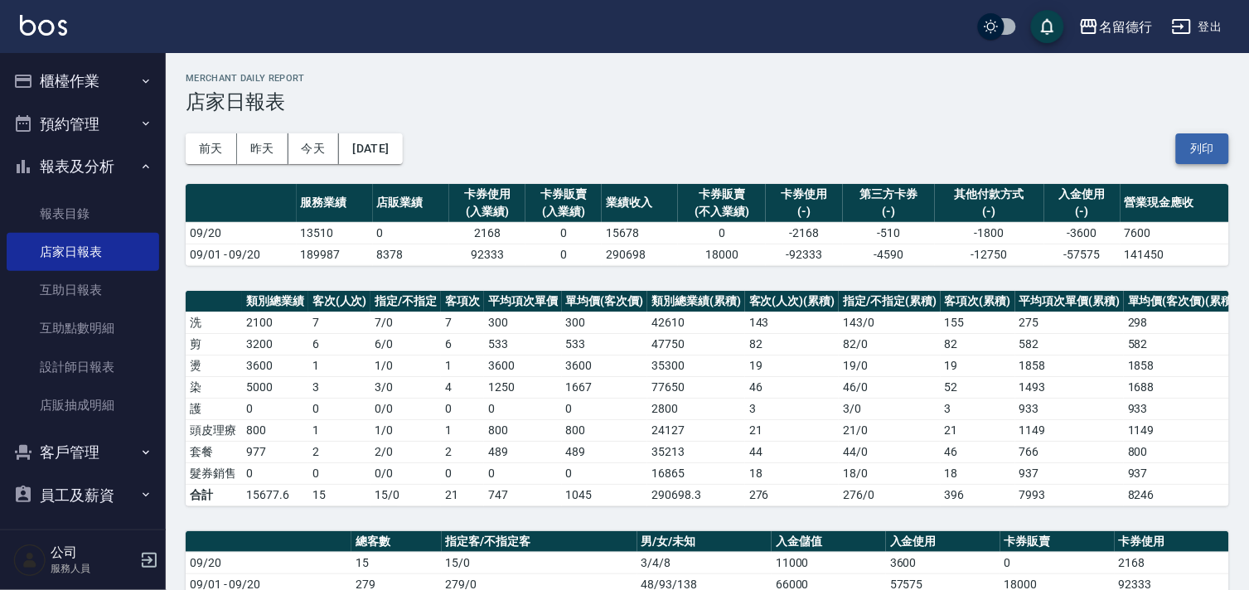
click at [1200, 150] on button "列印" at bounding box center [1202, 148] width 53 height 31
click at [98, 366] on link "設計師日報表" at bounding box center [83, 367] width 152 height 38
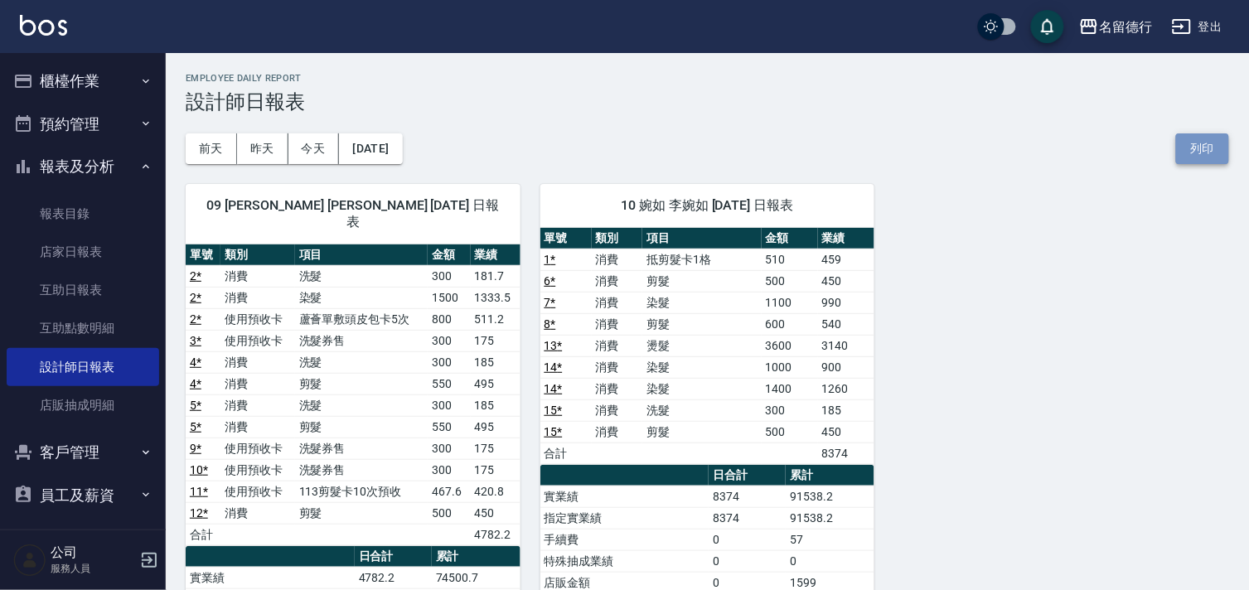
click at [1193, 145] on button "列印" at bounding box center [1202, 148] width 53 height 31
